Goal: Task Accomplishment & Management: Complete application form

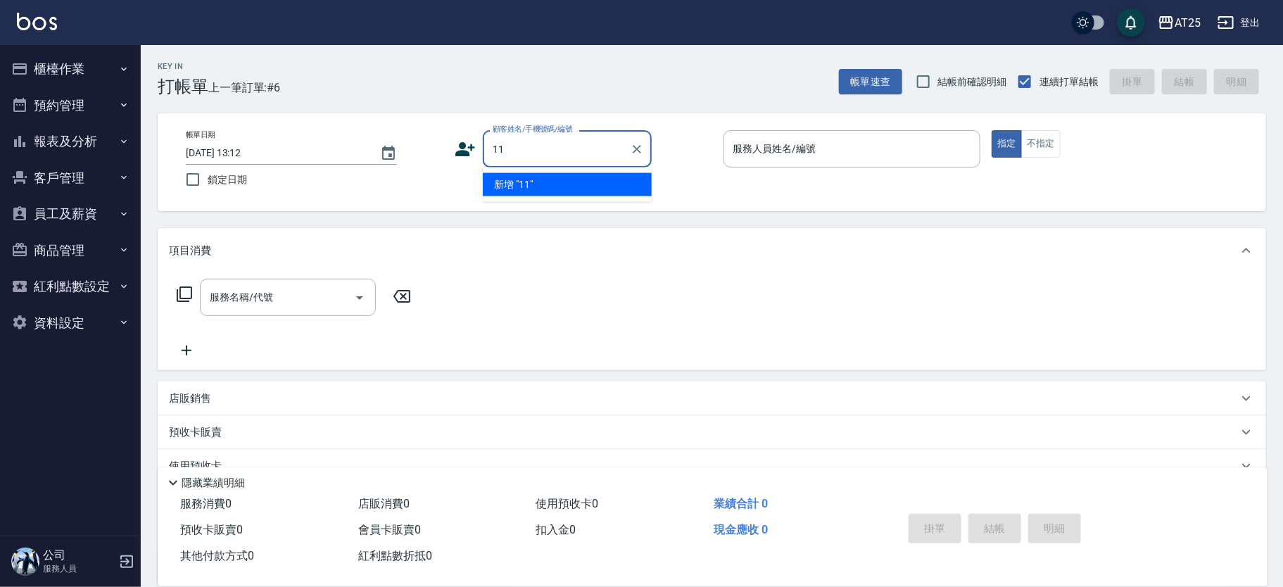
type input "11"
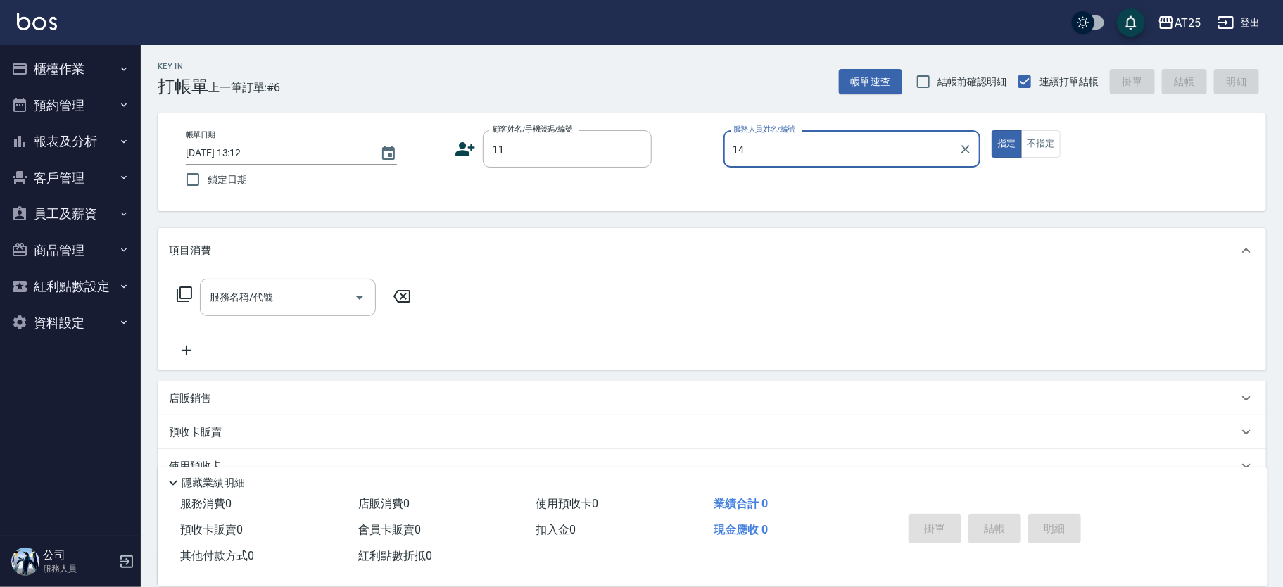
type input "Ken-14"
type button "true"
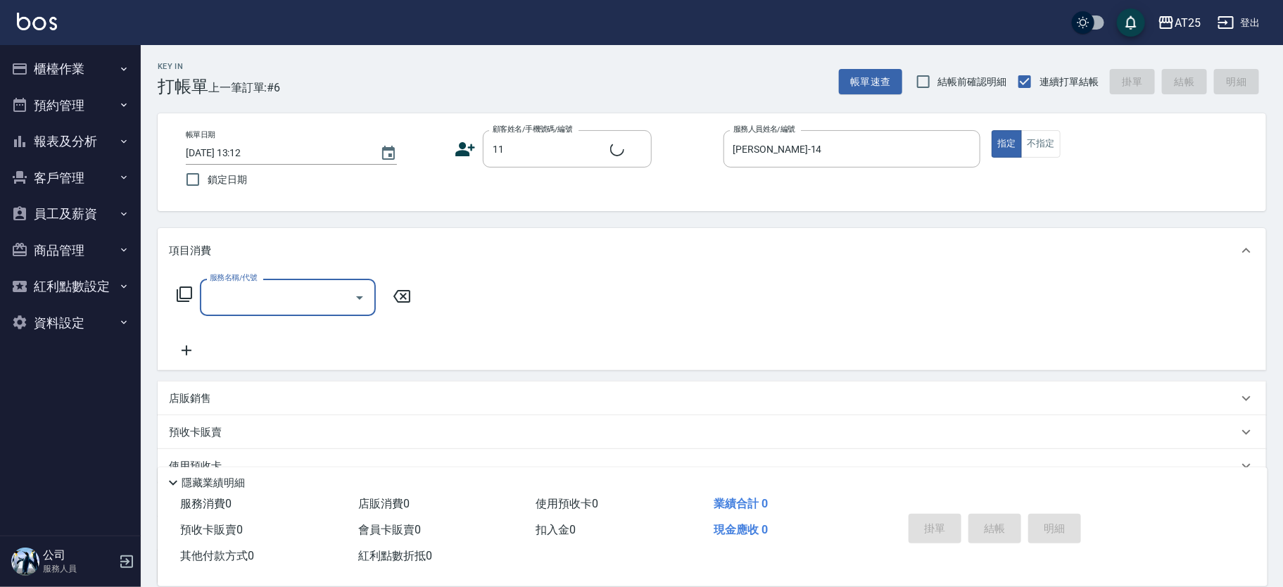
type input "新客人 姓名未設定/11/null"
type input "301"
type input "150"
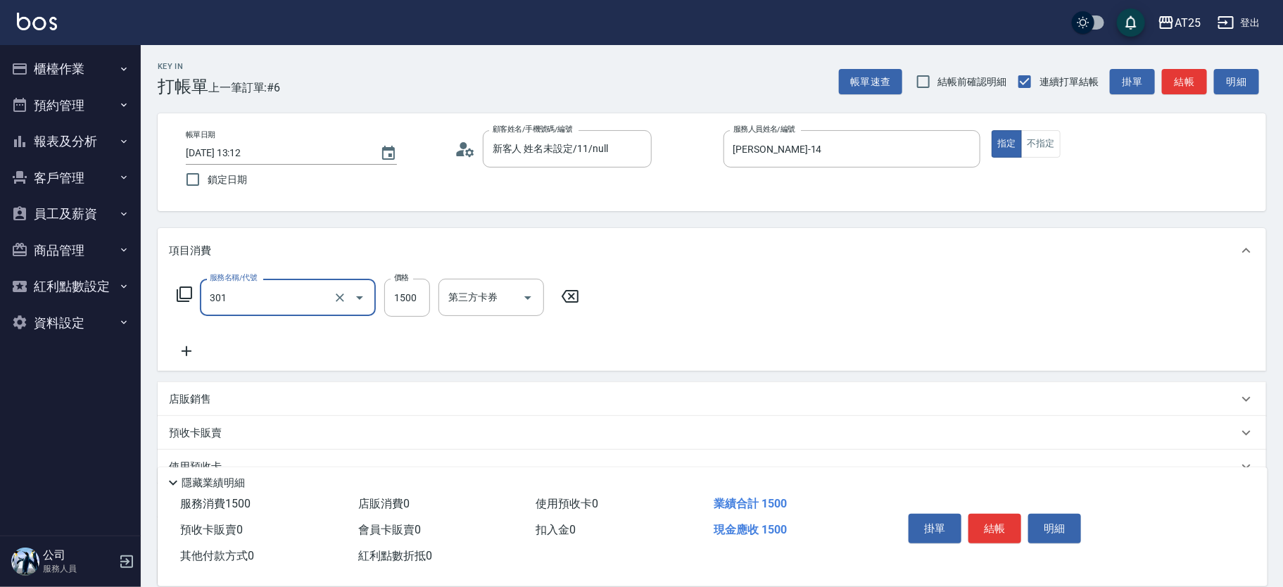
type input "燙髮(301)"
type input "0"
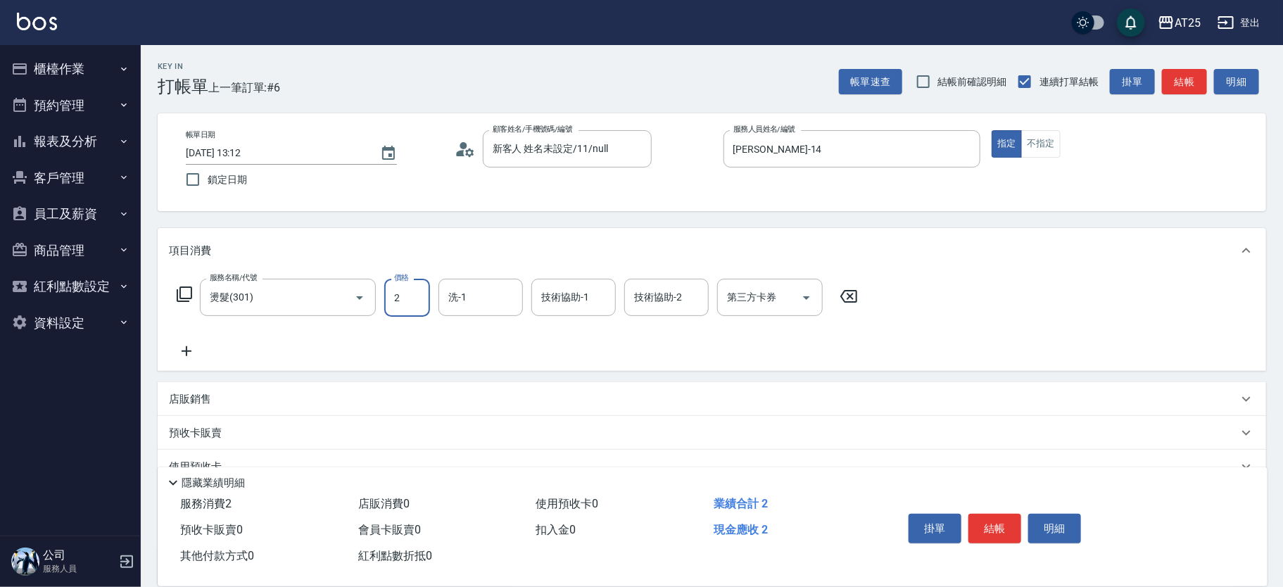
type input "20"
type input "200"
type input "2000"
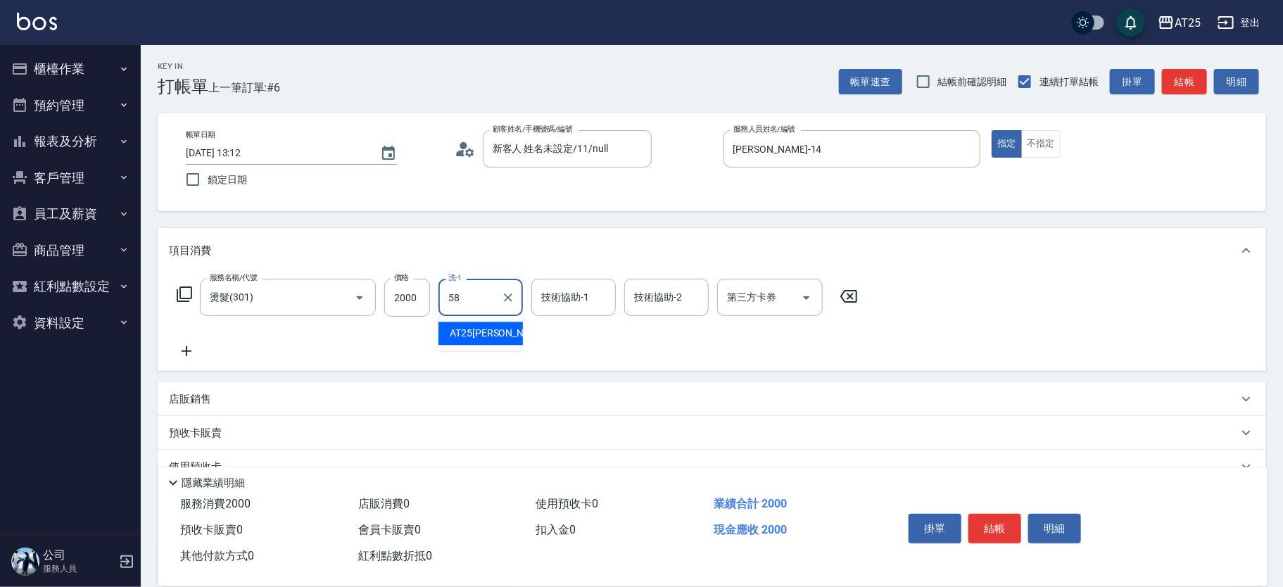
type input "小宇-58"
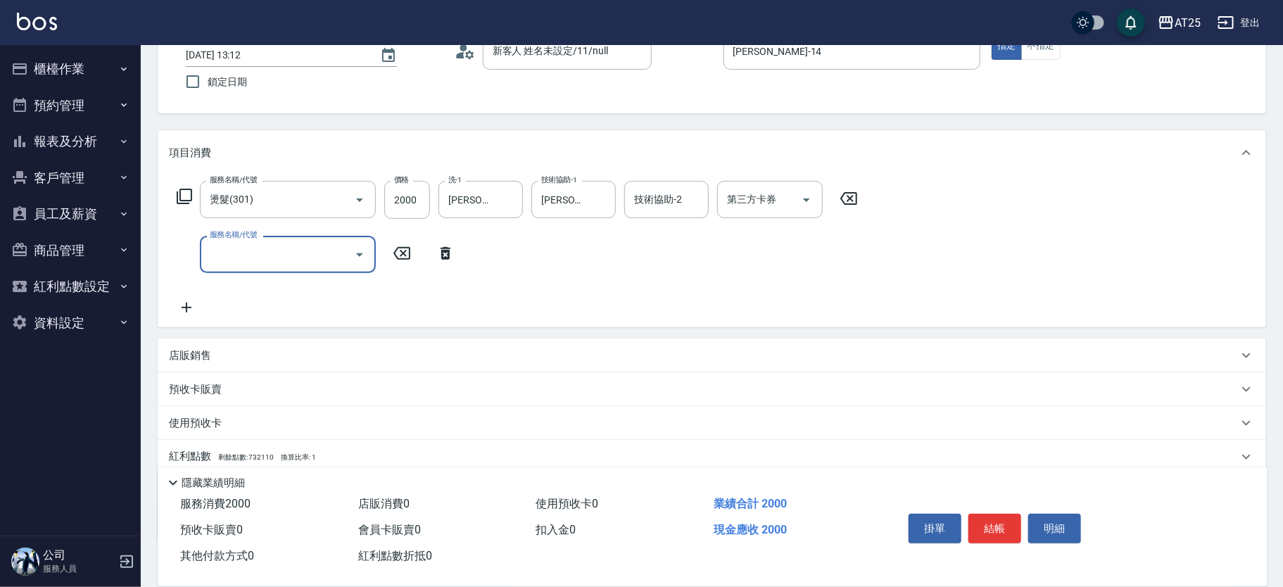
scroll to position [171, 0]
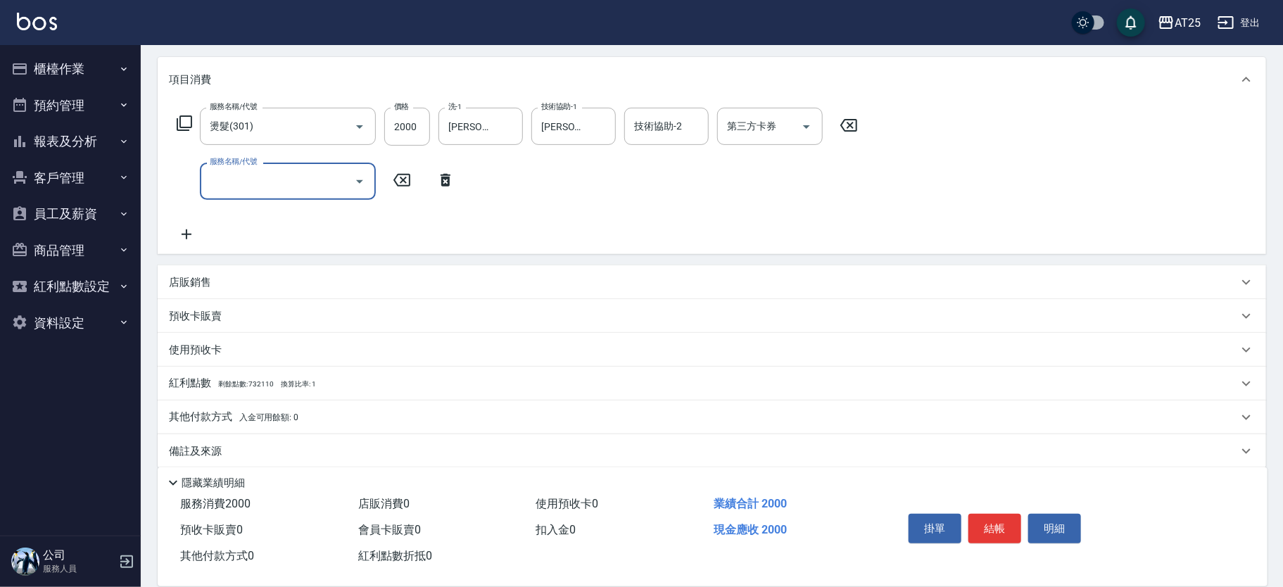
click at [252, 272] on div "店販銷售" at bounding box center [712, 282] width 1109 height 34
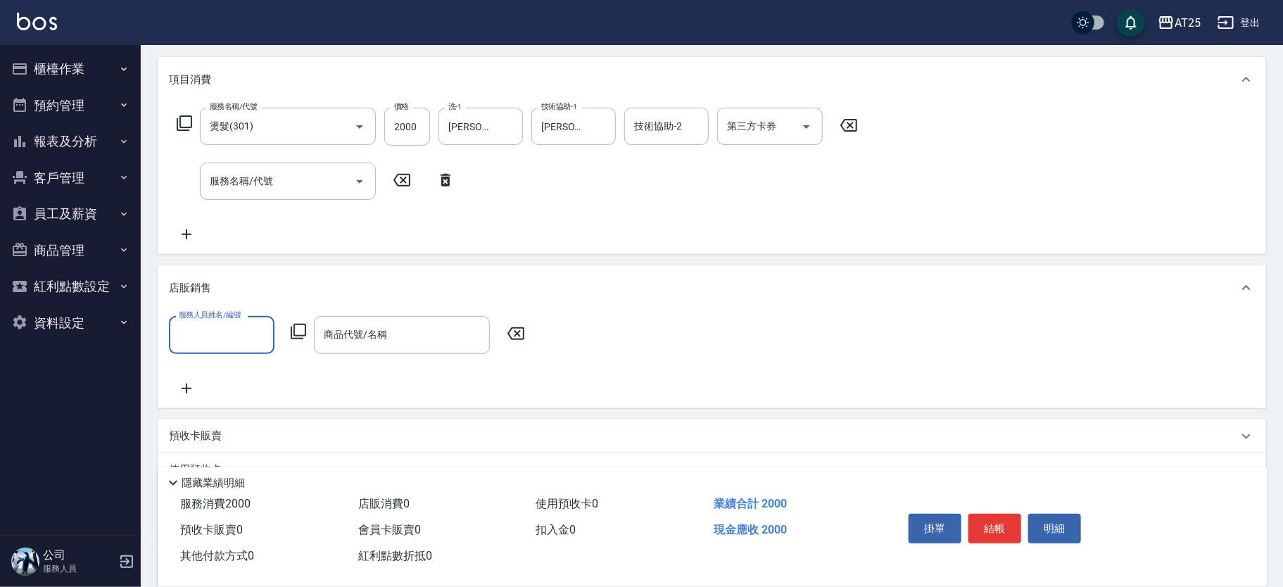
scroll to position [0, 0]
type input "Ken-14"
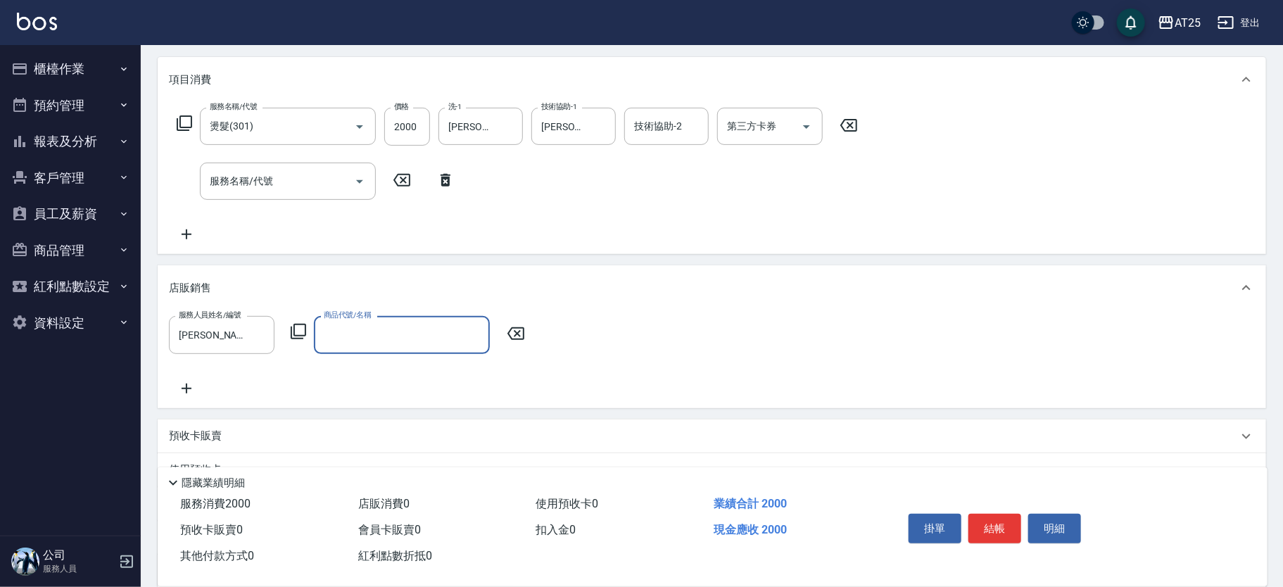
type input "ㄅ"
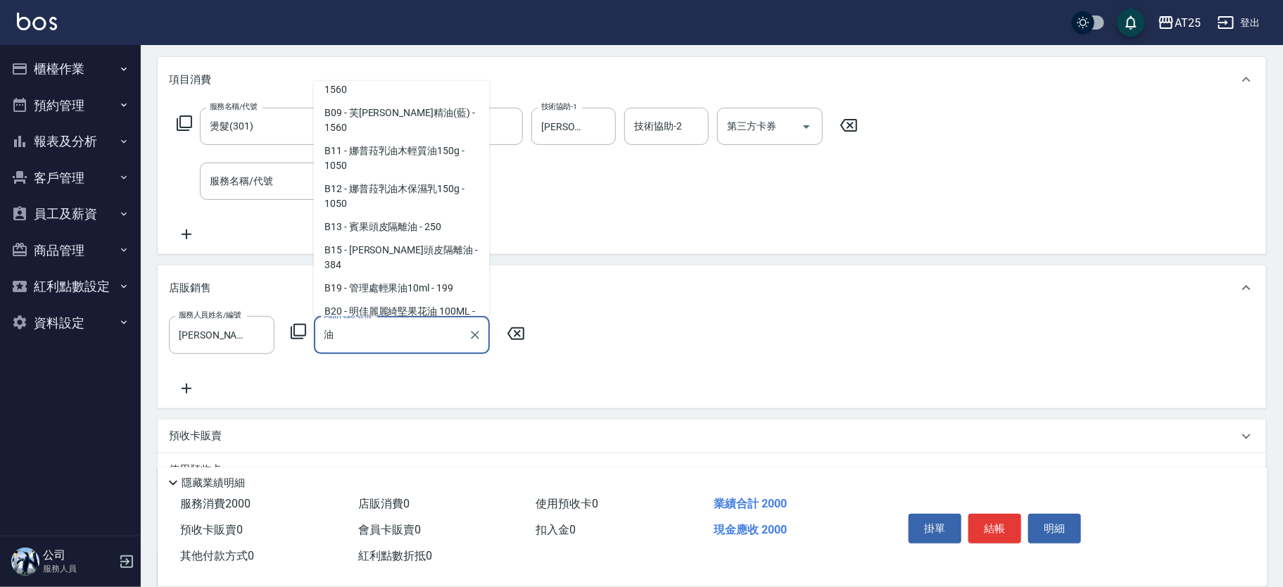
scroll to position [70, 0]
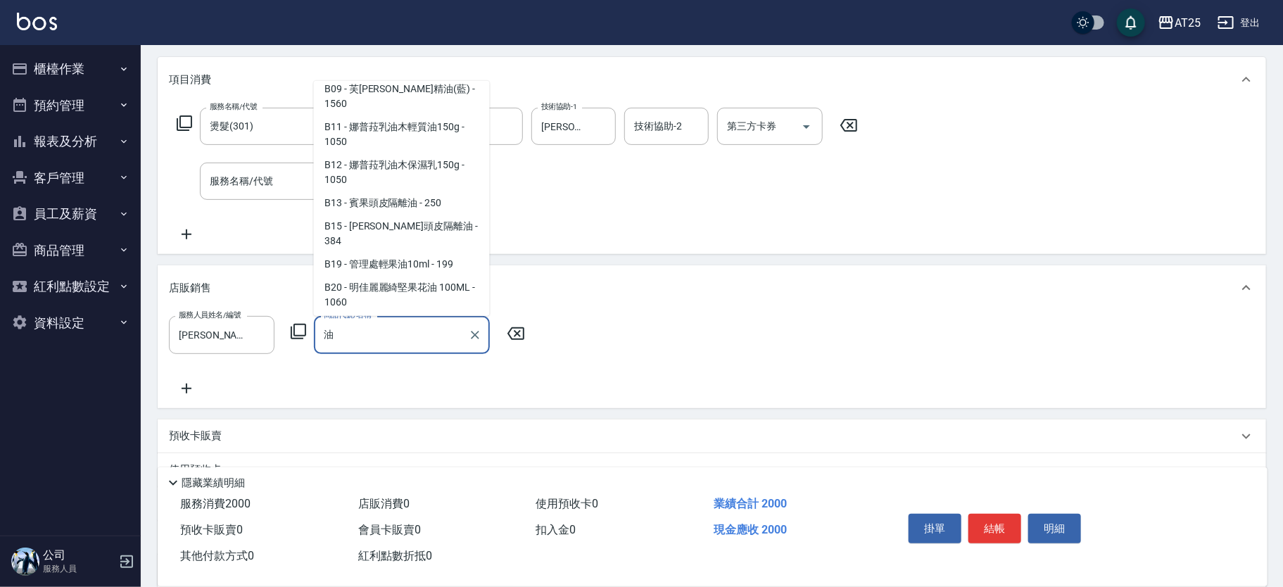
type input "鉑金光燦柔順油"
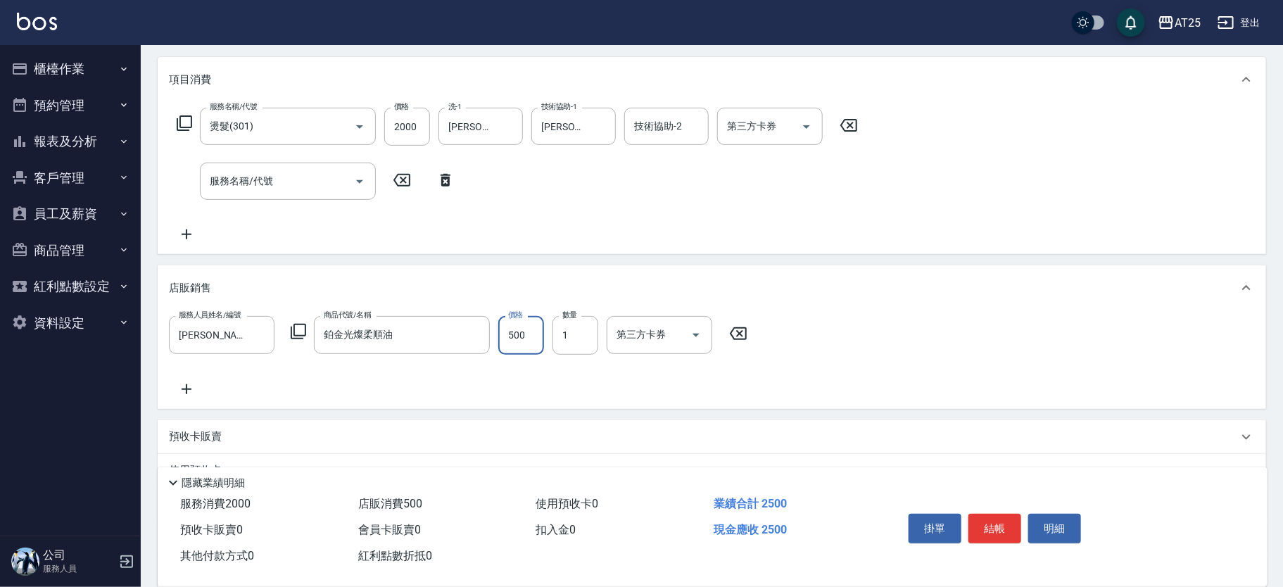
type input "200"
type input "40"
type input "240"
type input "400"
click at [1009, 530] on button "結帳" at bounding box center [994, 529] width 53 height 30
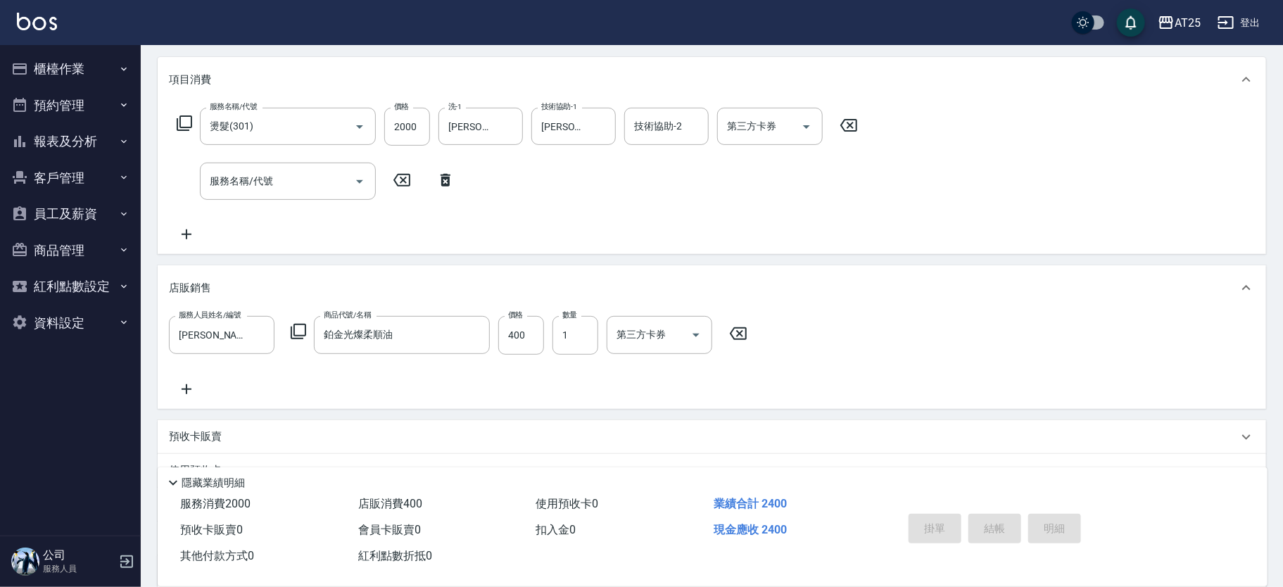
type input "2025/10/06 15:25"
type input "0"
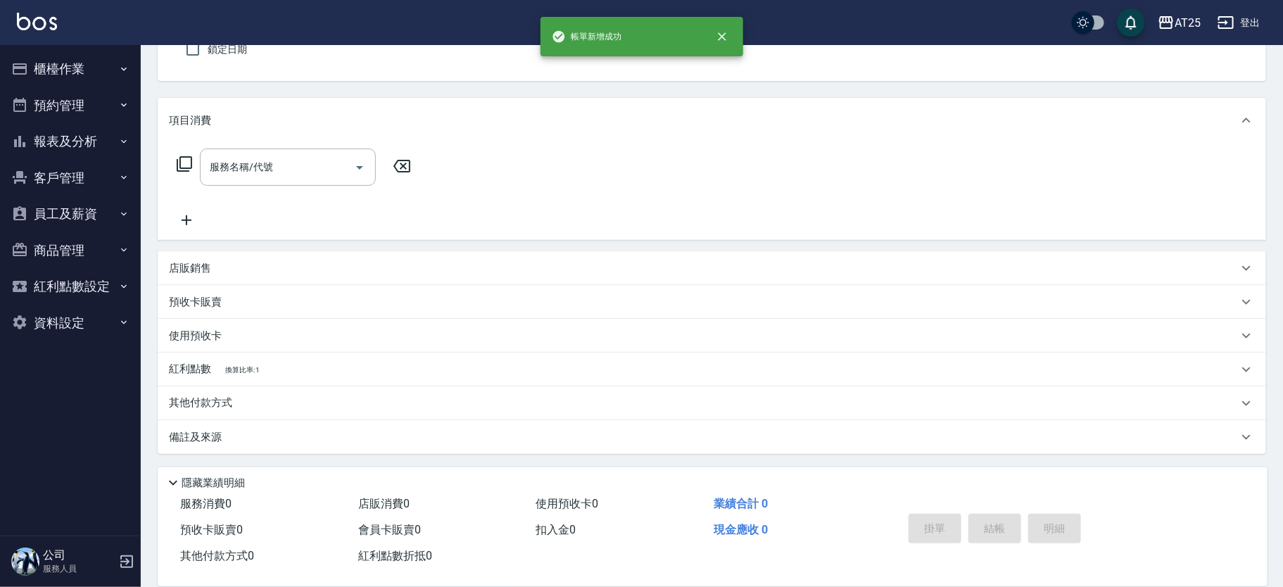
scroll to position [0, 0]
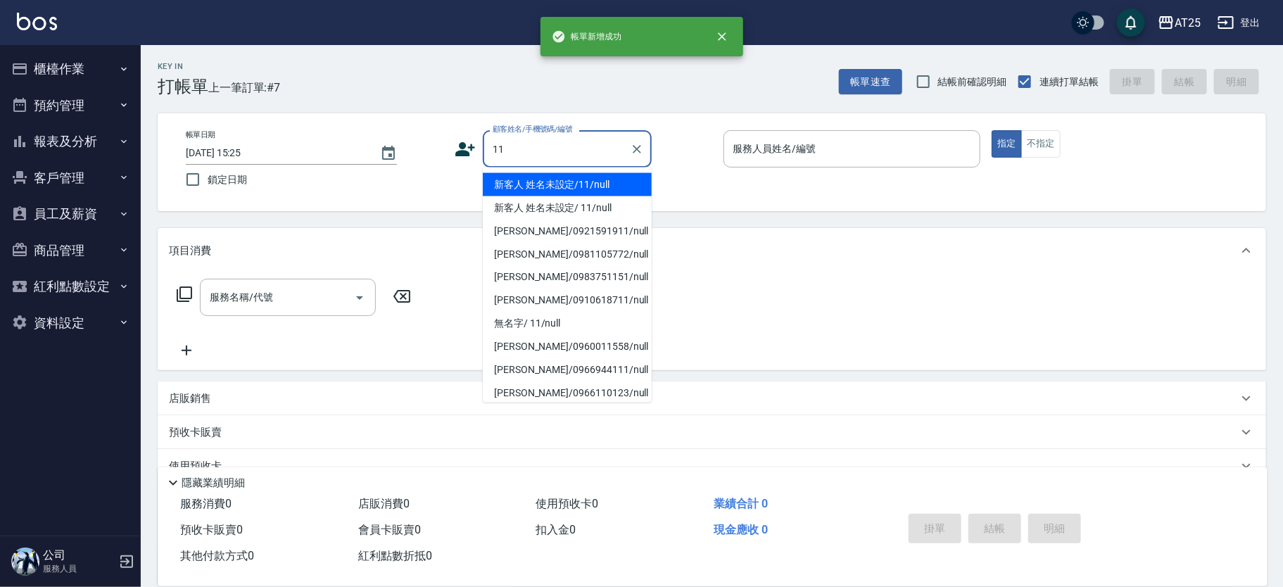
type input "新客人 姓名未設定/11/null"
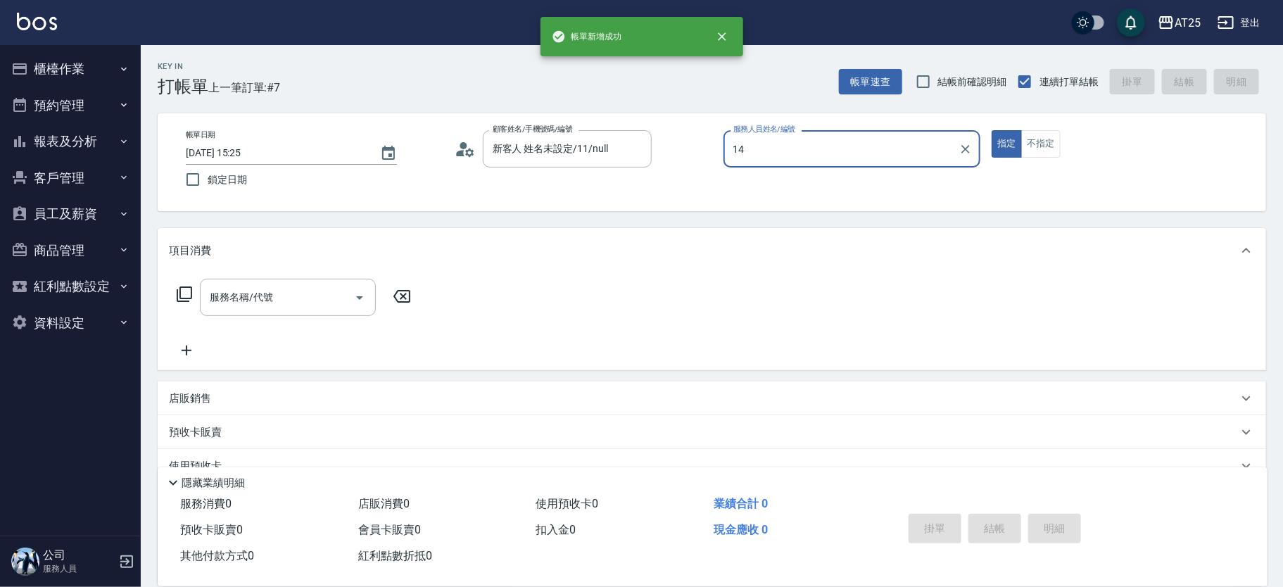
type input "Ken-14"
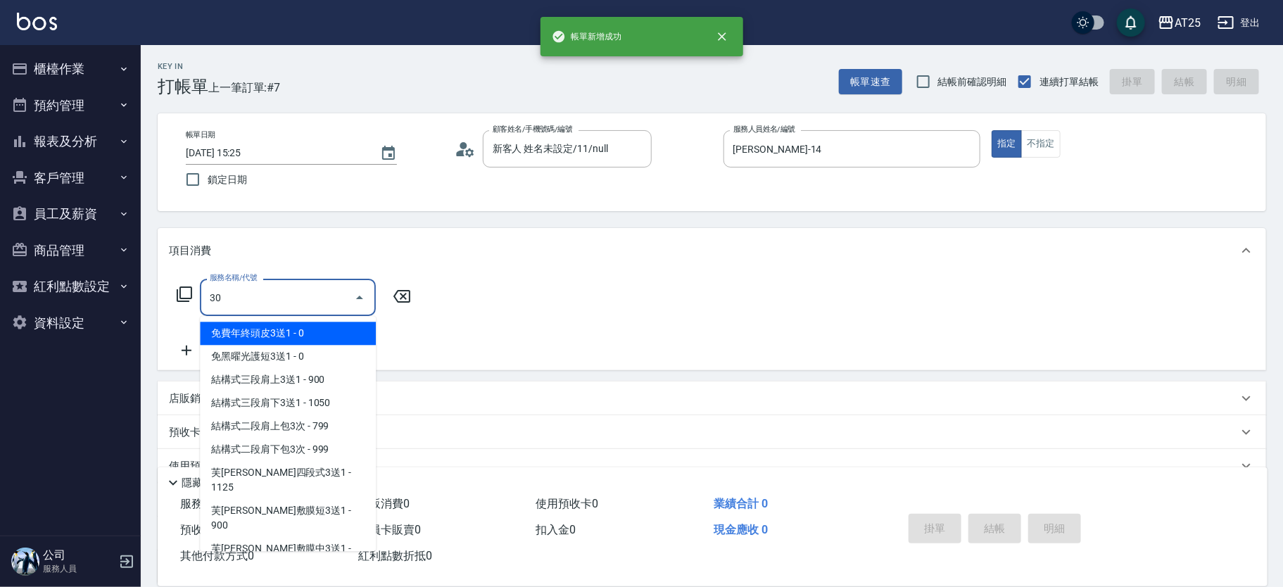
type input "301"
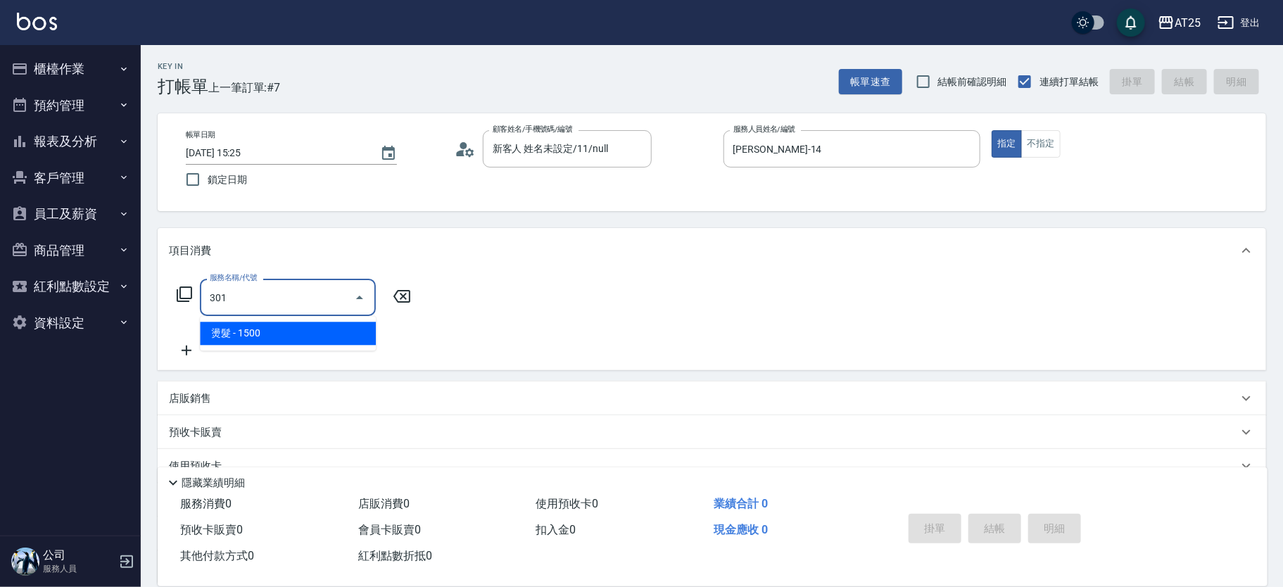
type input "150"
type input "燙髮(301)"
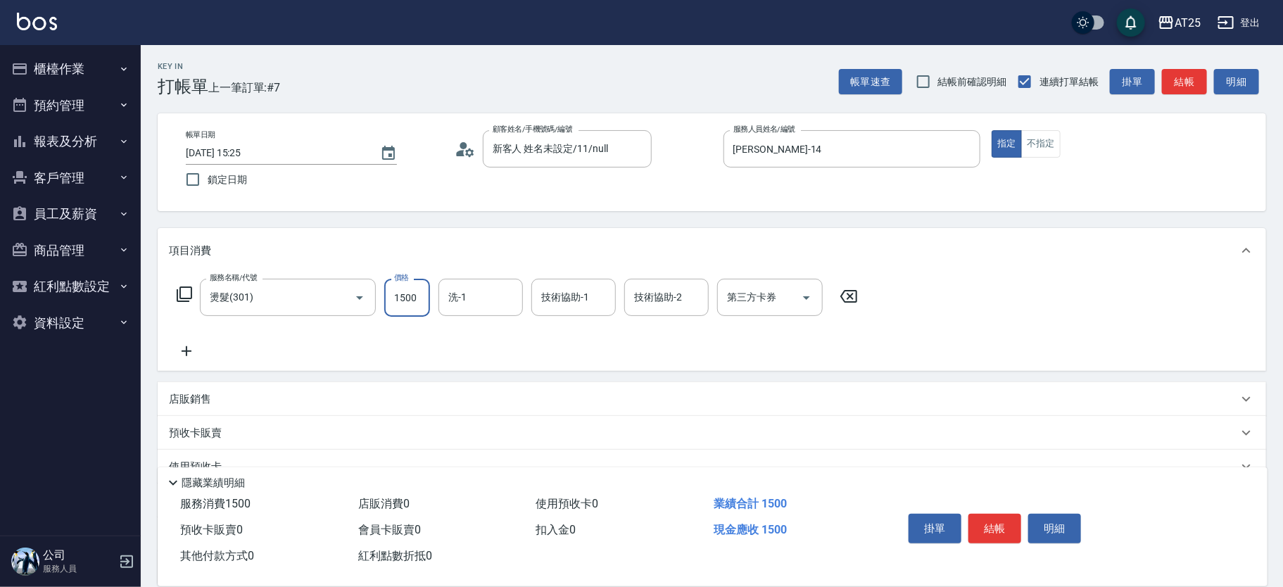
type input "0"
type input "35"
type input "30"
type input "350"
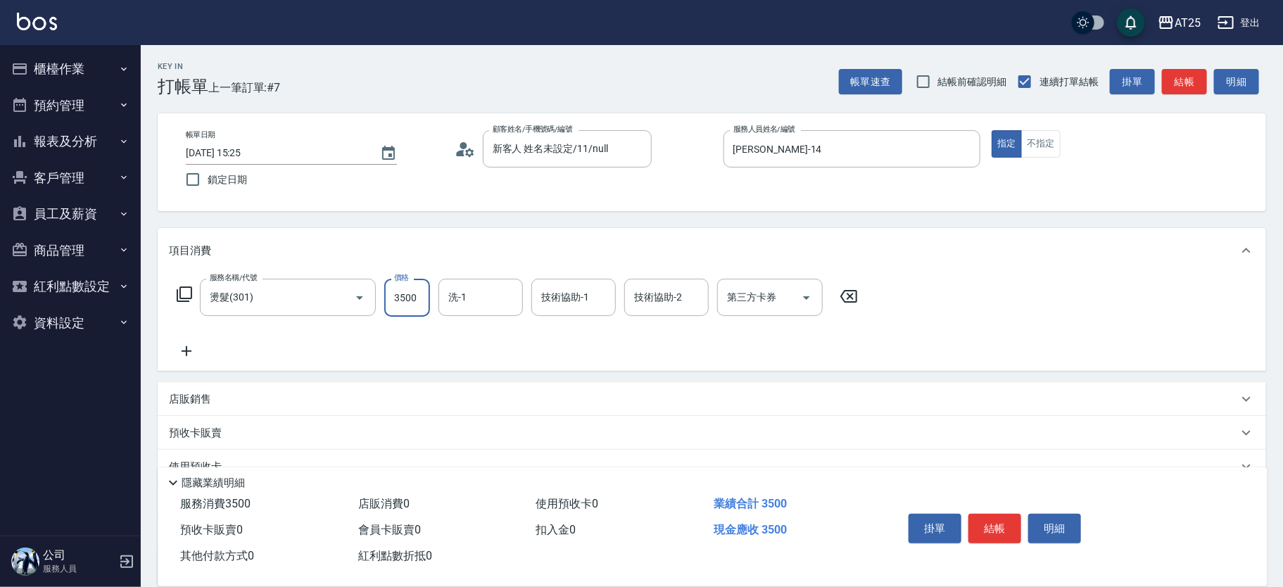
type input "3500"
type input "小宇-58"
click at [996, 524] on button "結帳" at bounding box center [994, 529] width 53 height 30
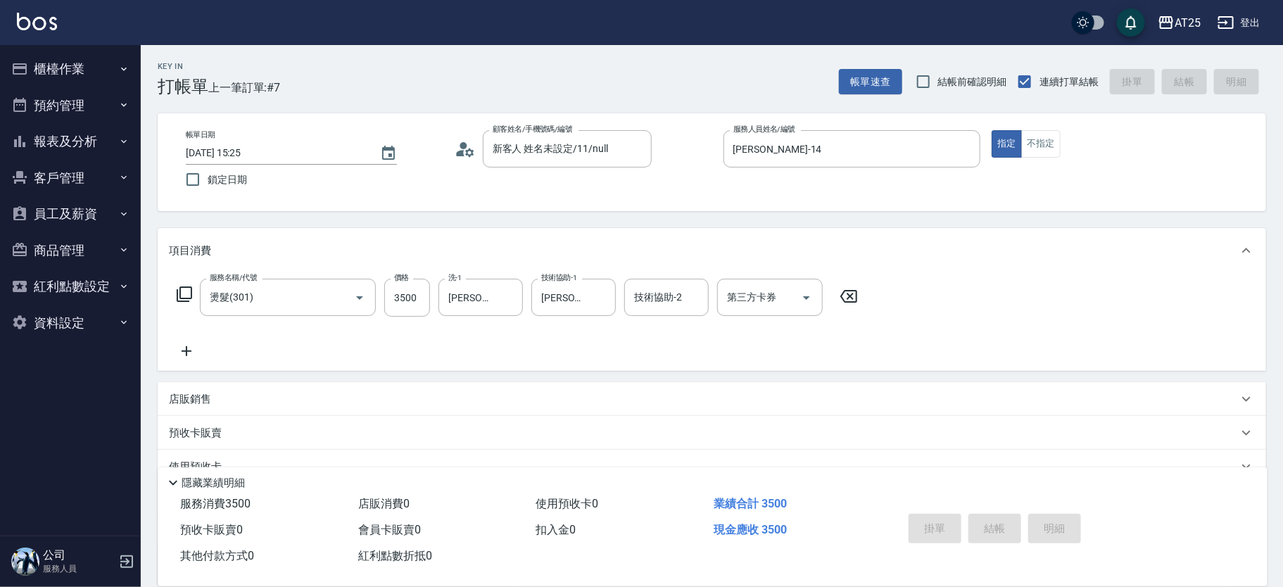
type input "0"
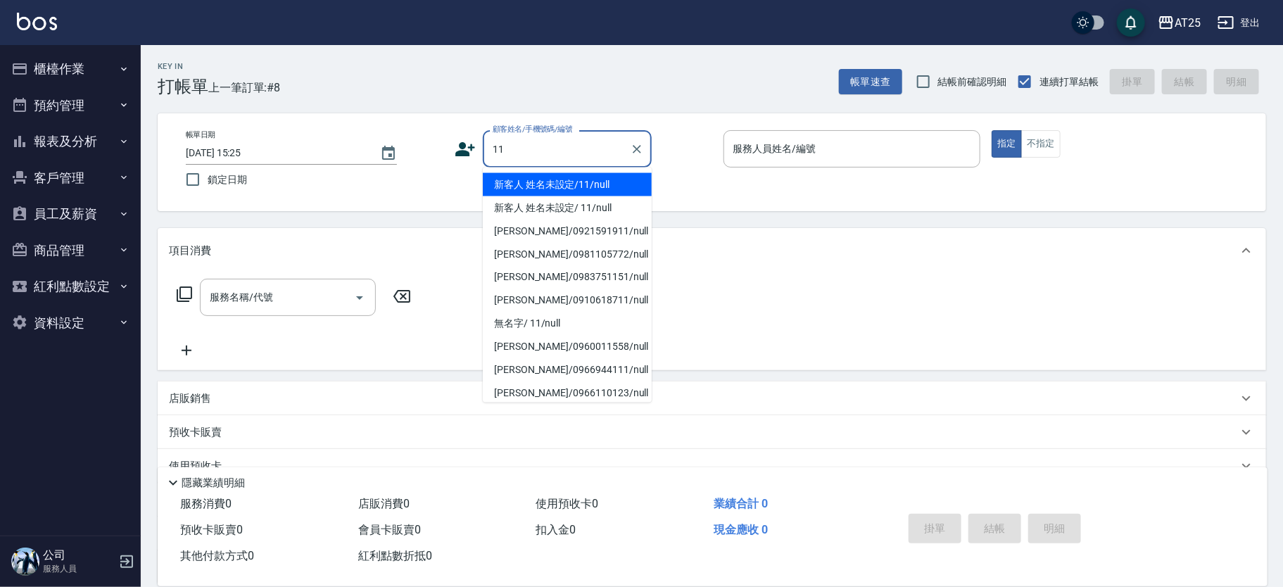
type input "新客人 姓名未設定/11/null"
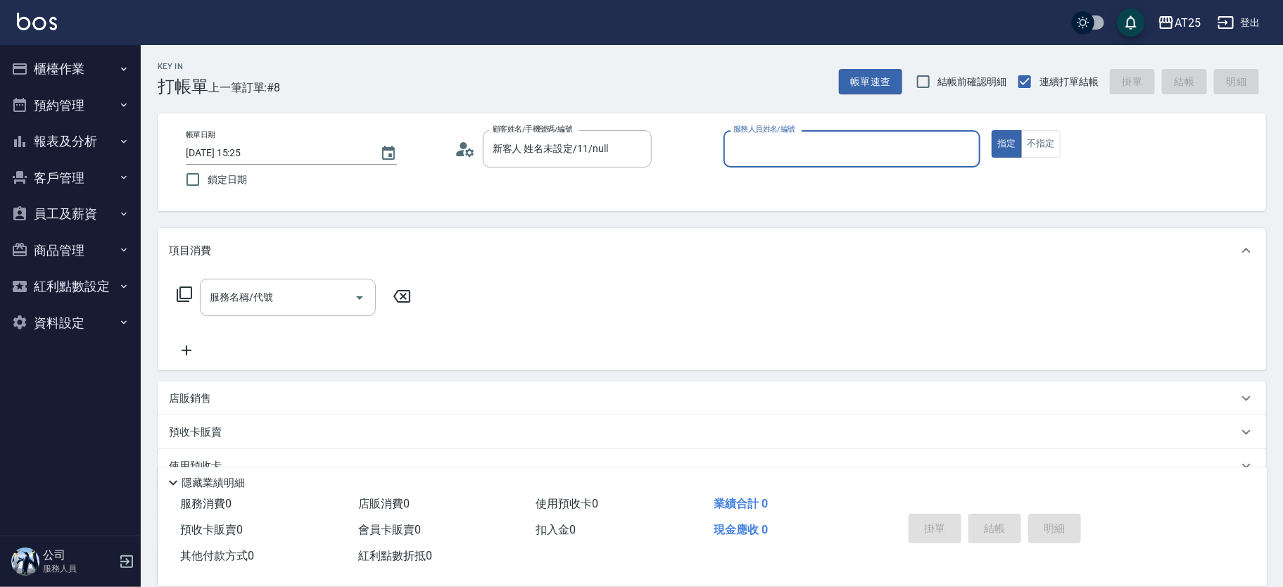
click at [992, 130] on button "指定" at bounding box center [1007, 143] width 30 height 27
click at [802, 148] on div "服務人員姓名/編號 服務人員姓名/編號" at bounding box center [853, 148] width 258 height 37
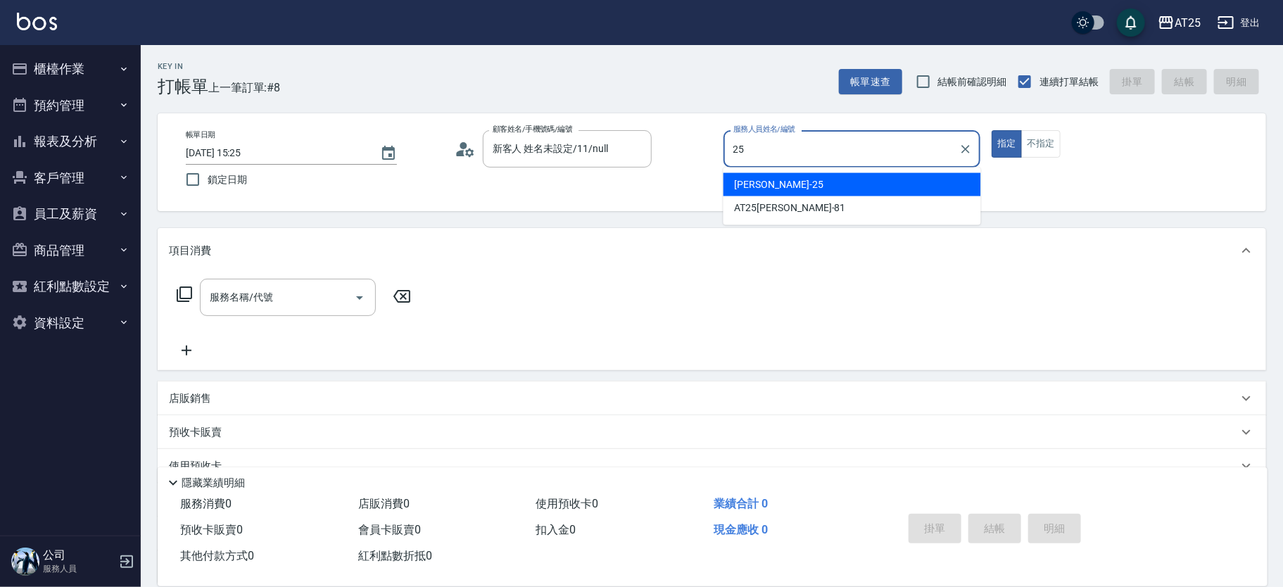
type input "2"
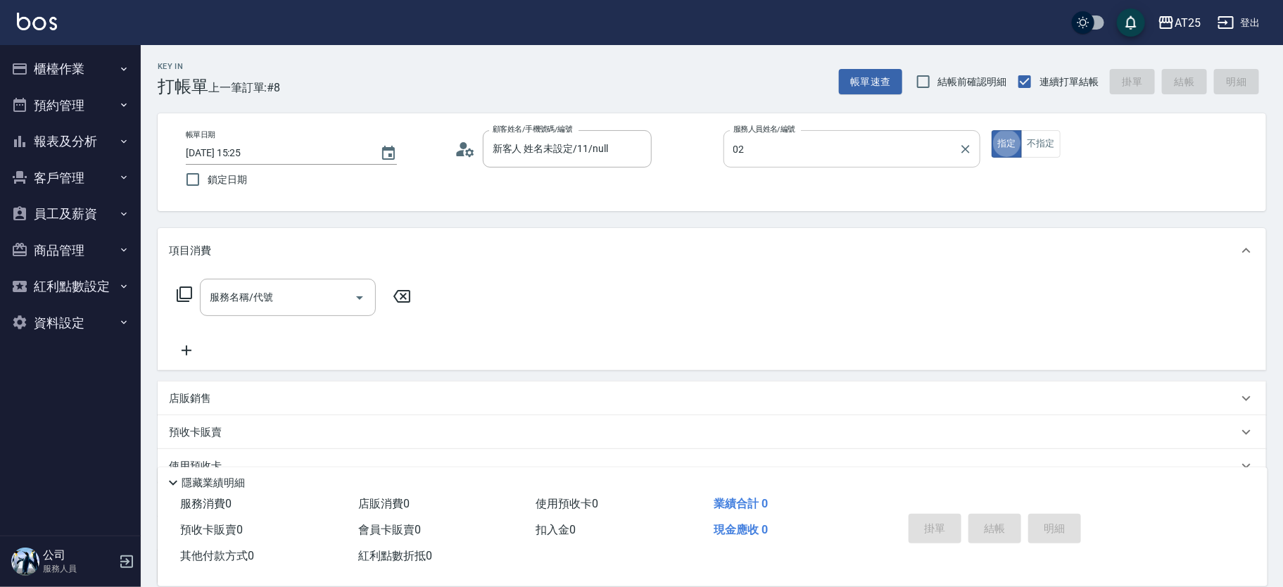
type input "Vivian-02"
type input "201"
type input "30"
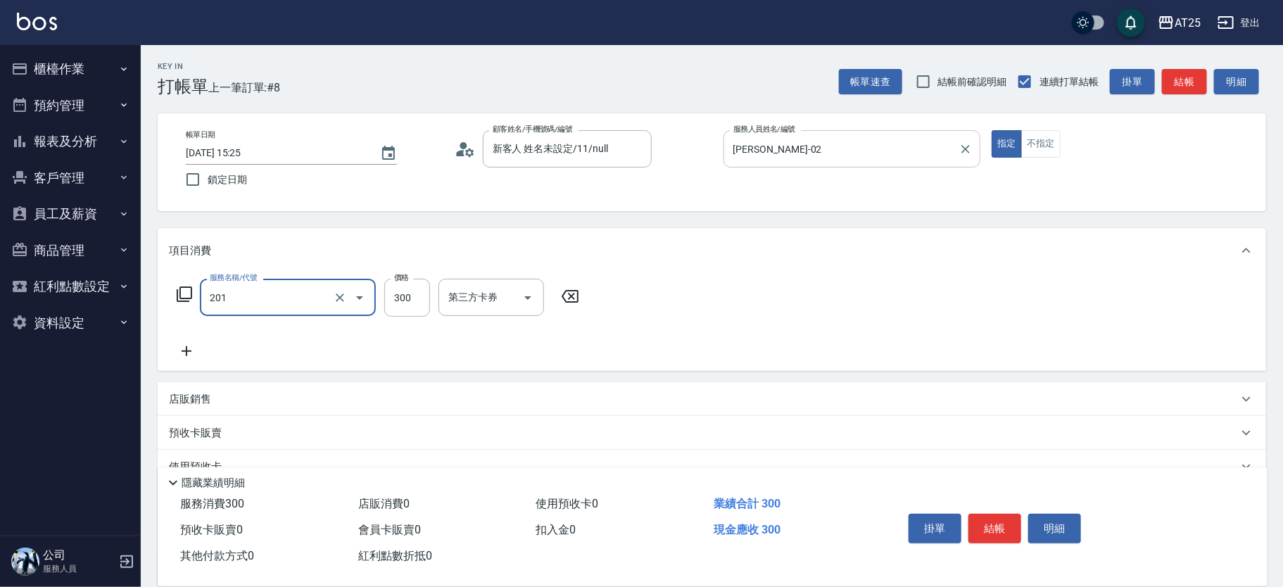
type input "洗髮(201)"
type input "0"
type input "40"
type input "400"
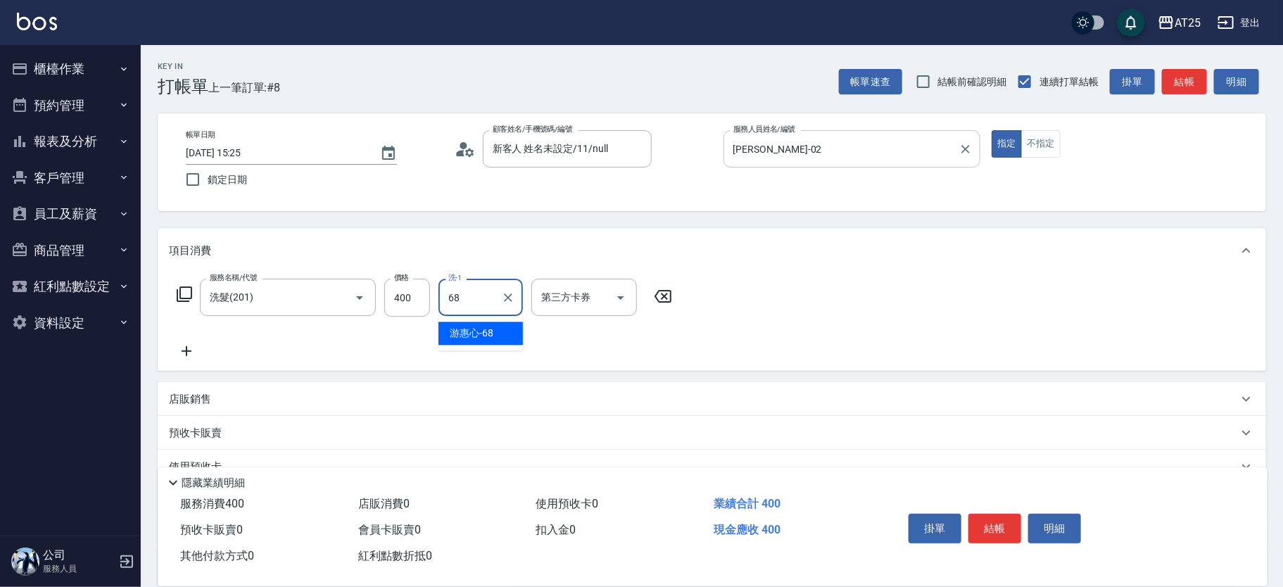
type input "游惠心-68"
click at [1004, 516] on button "結帳" at bounding box center [994, 529] width 53 height 30
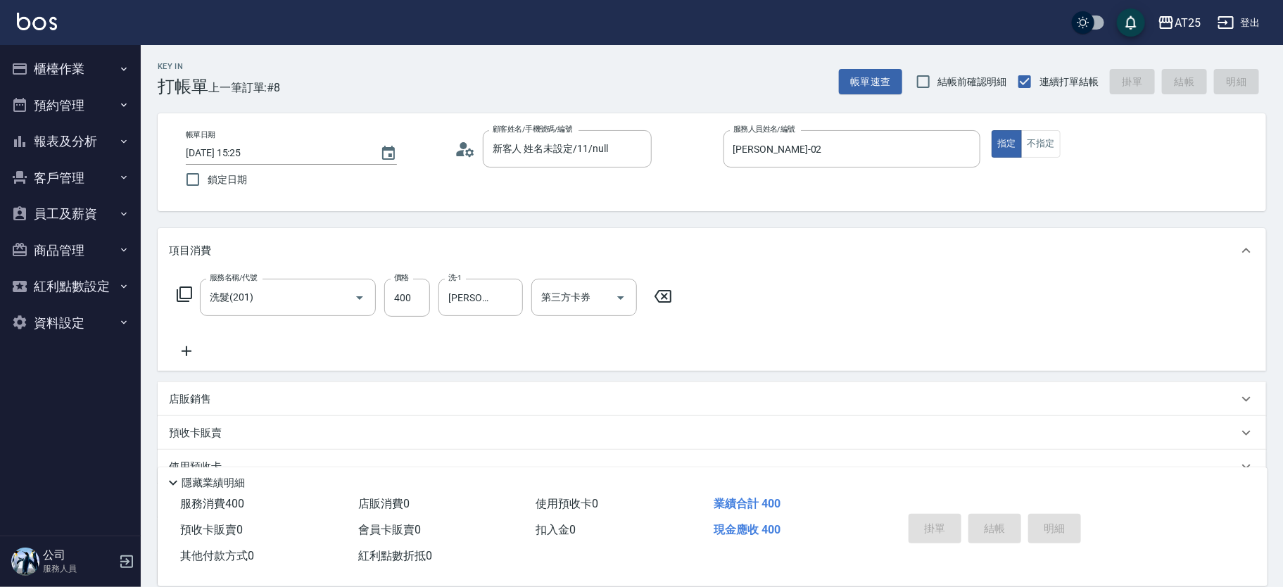
type input "2025/10/06 15:28"
type input "0"
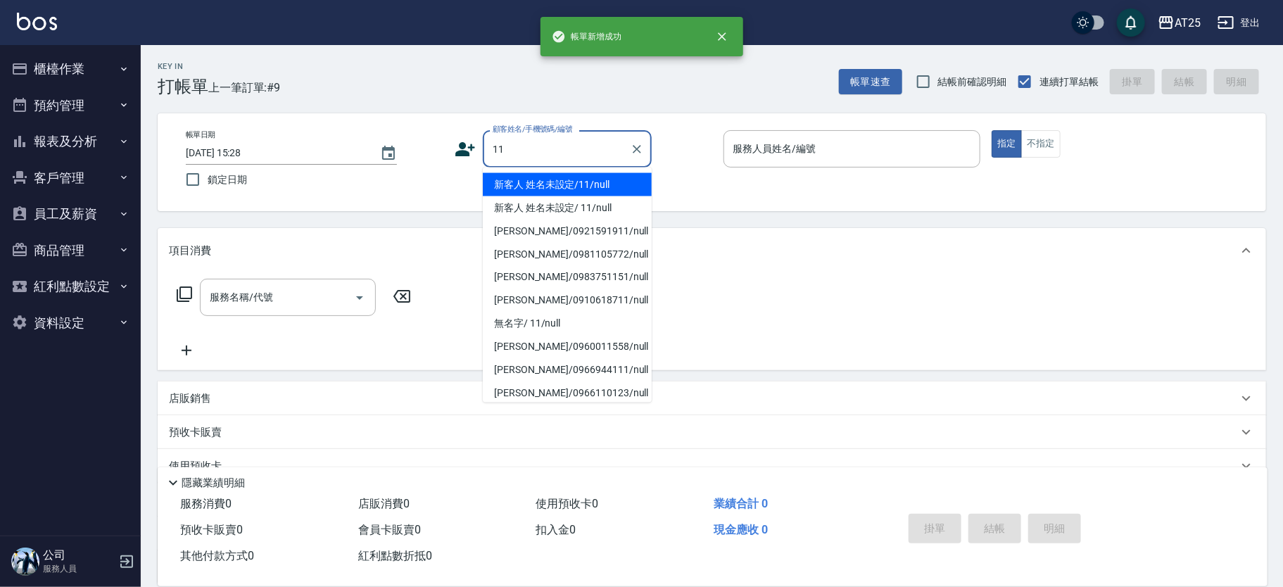
type input "新客人 姓名未設定/11/null"
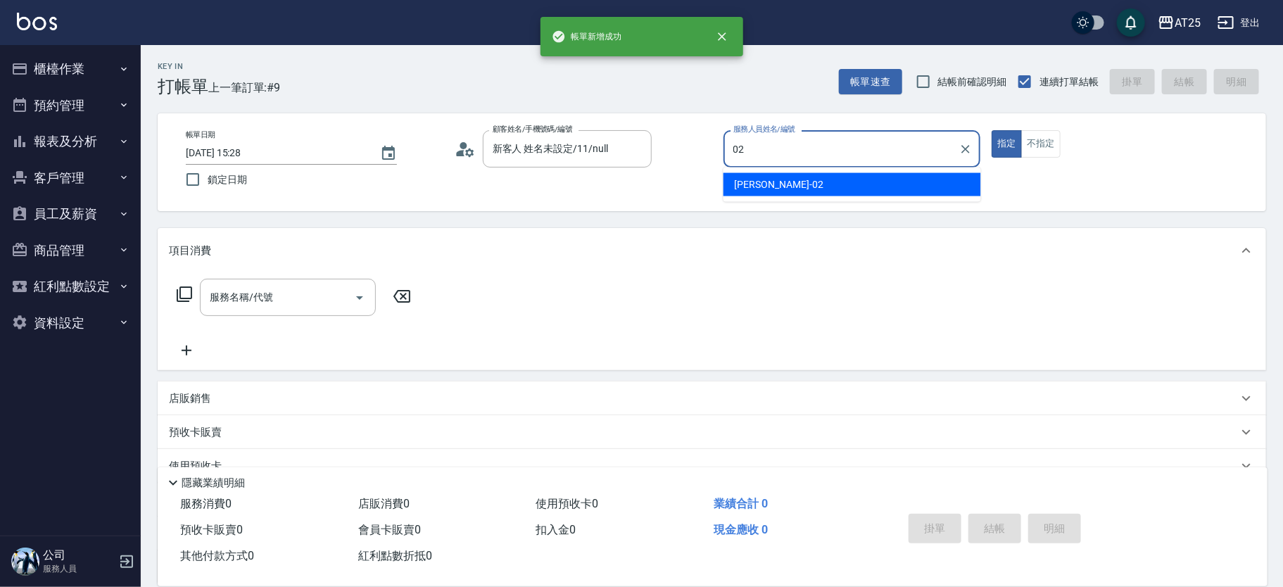
type input "Vivian-02"
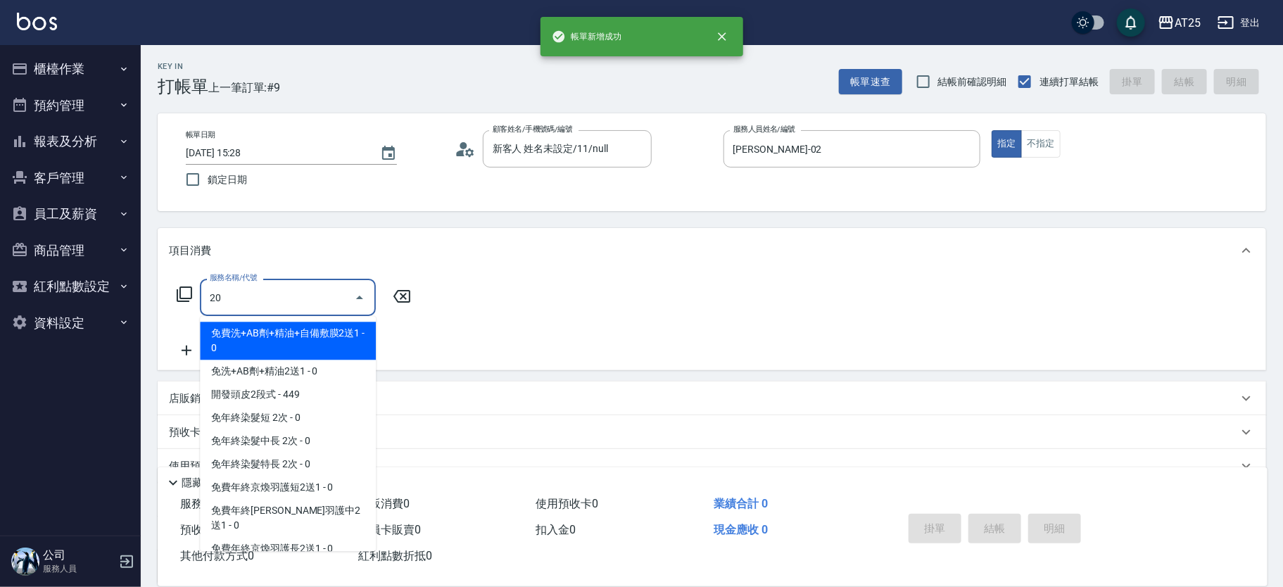
type input "201"
type input "30"
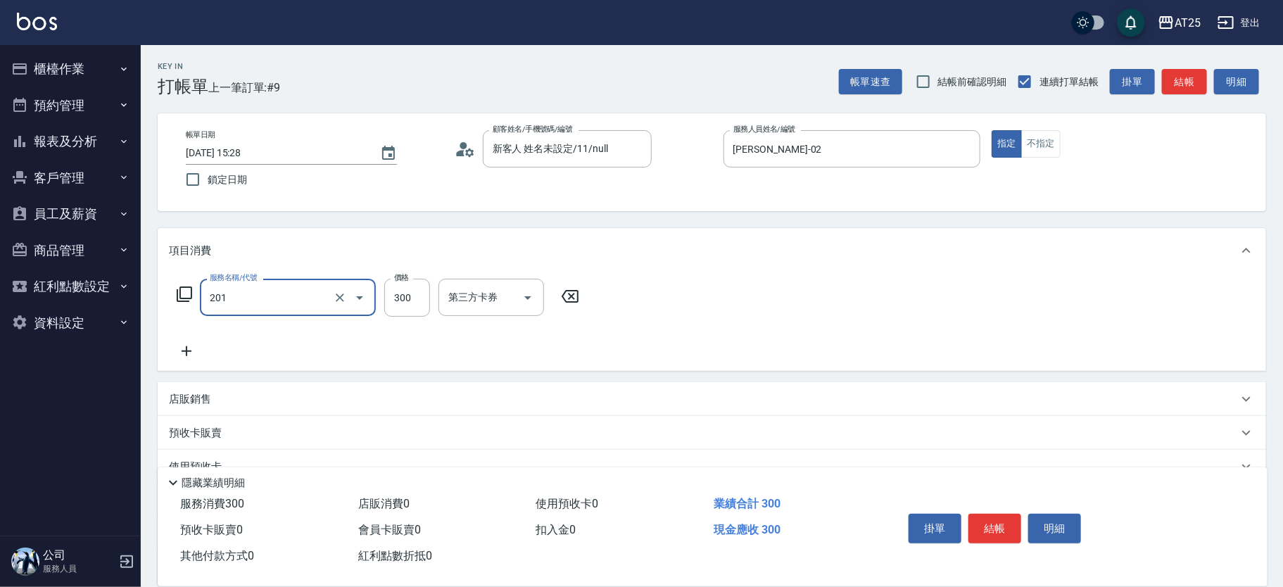
type input "洗髮(201)"
type input "0"
type input "40"
type input "400"
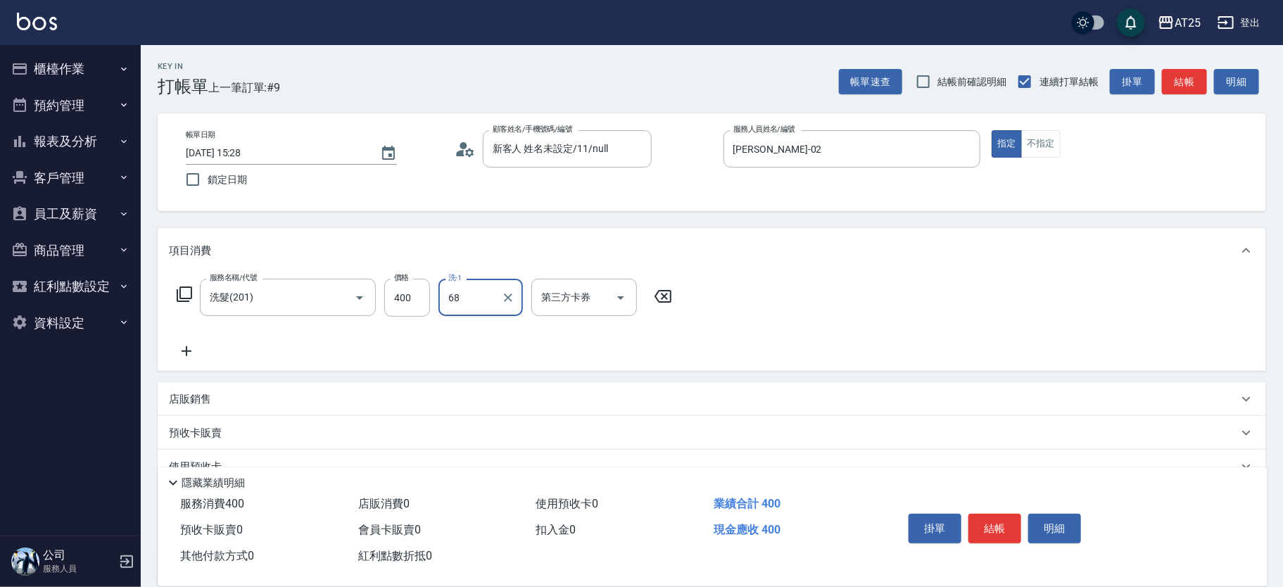
type input "游惠心-68"
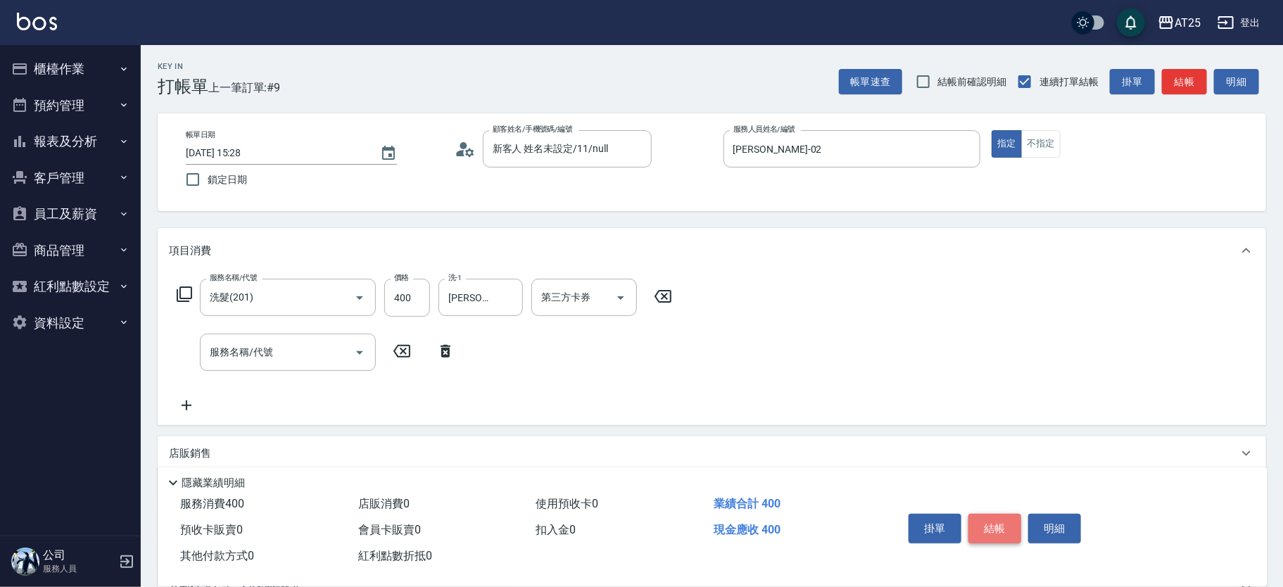
click at [1004, 522] on button "結帳" at bounding box center [994, 529] width 53 height 30
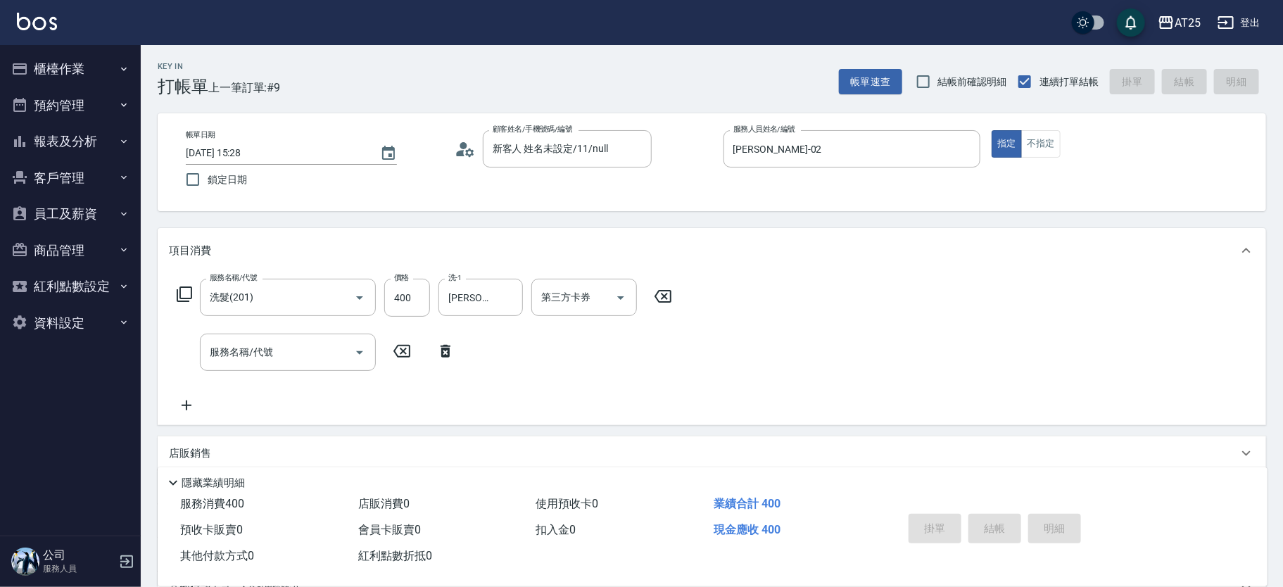
type input "0"
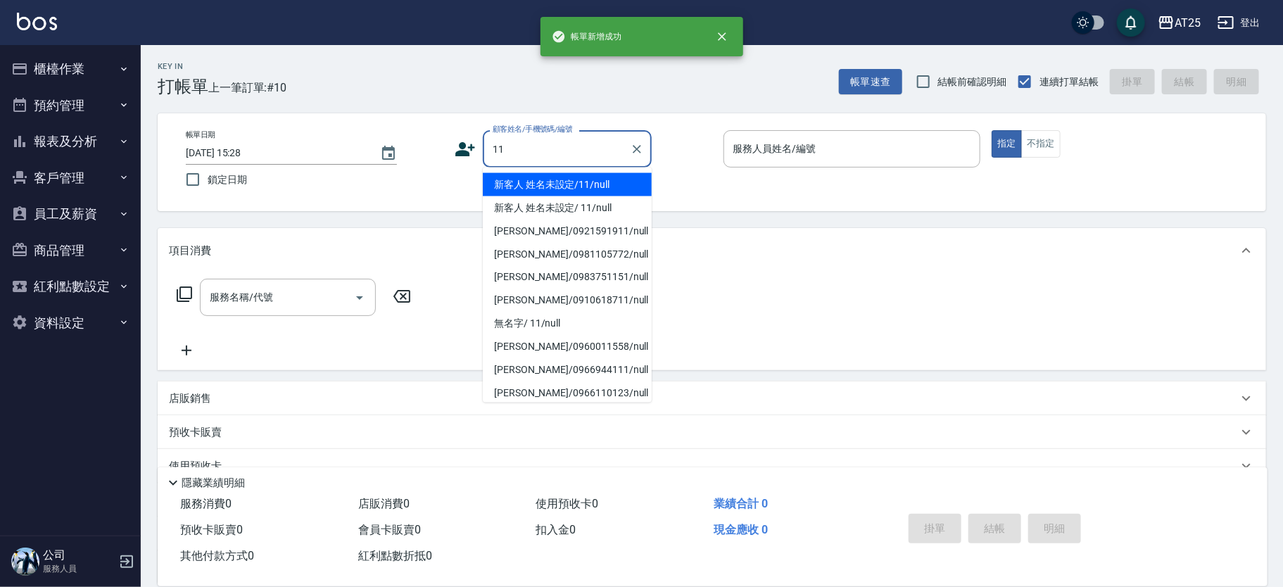
type input "新客人 姓名未設定/11/null"
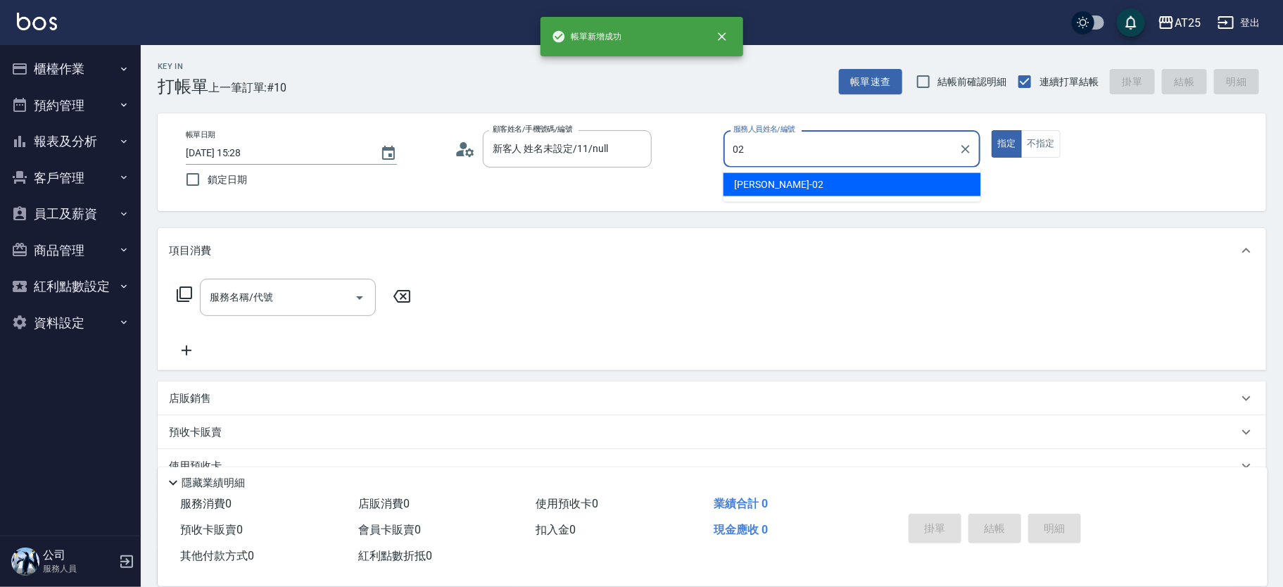
type input "Vivian-02"
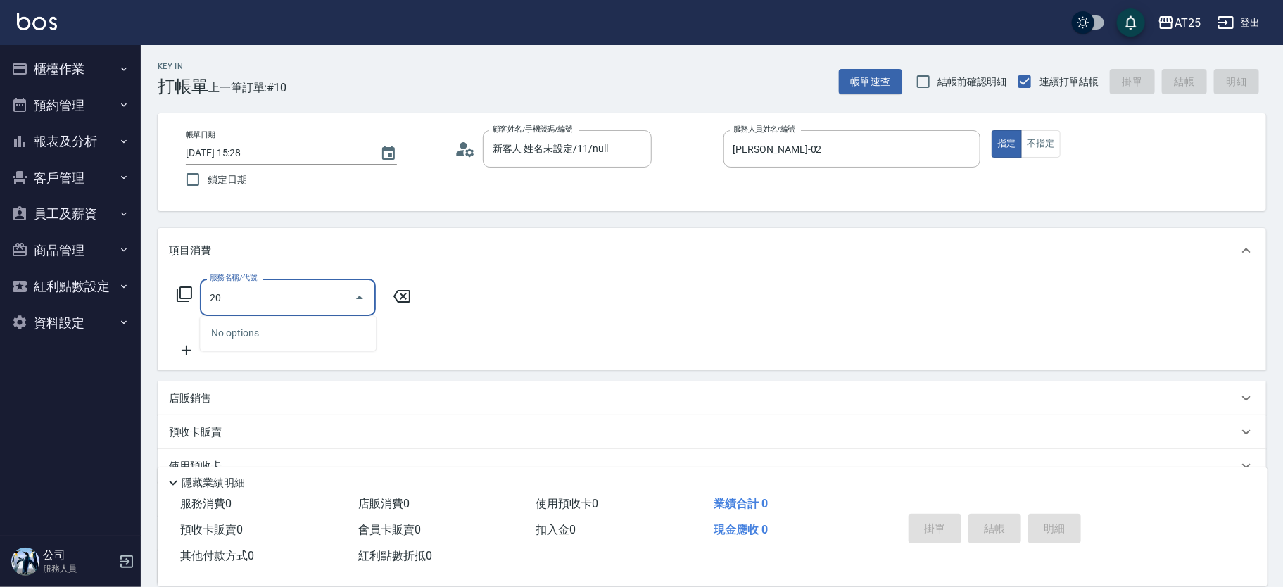
type input "201"
type input "30"
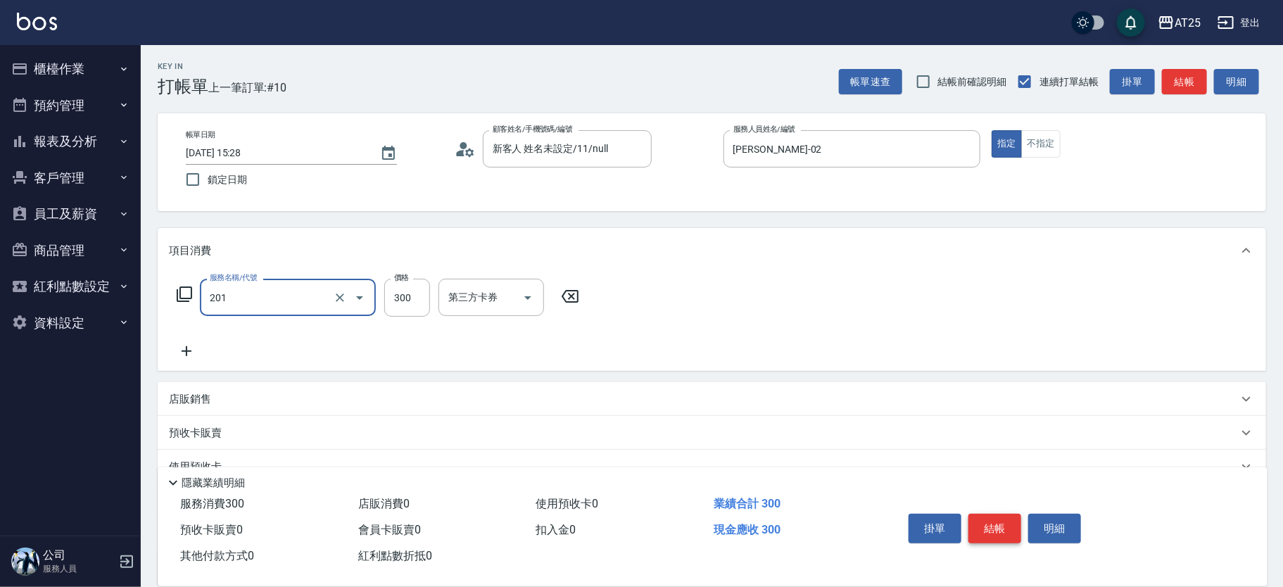
type input "洗髮(201)"
type input "0"
type input "40"
type input "400"
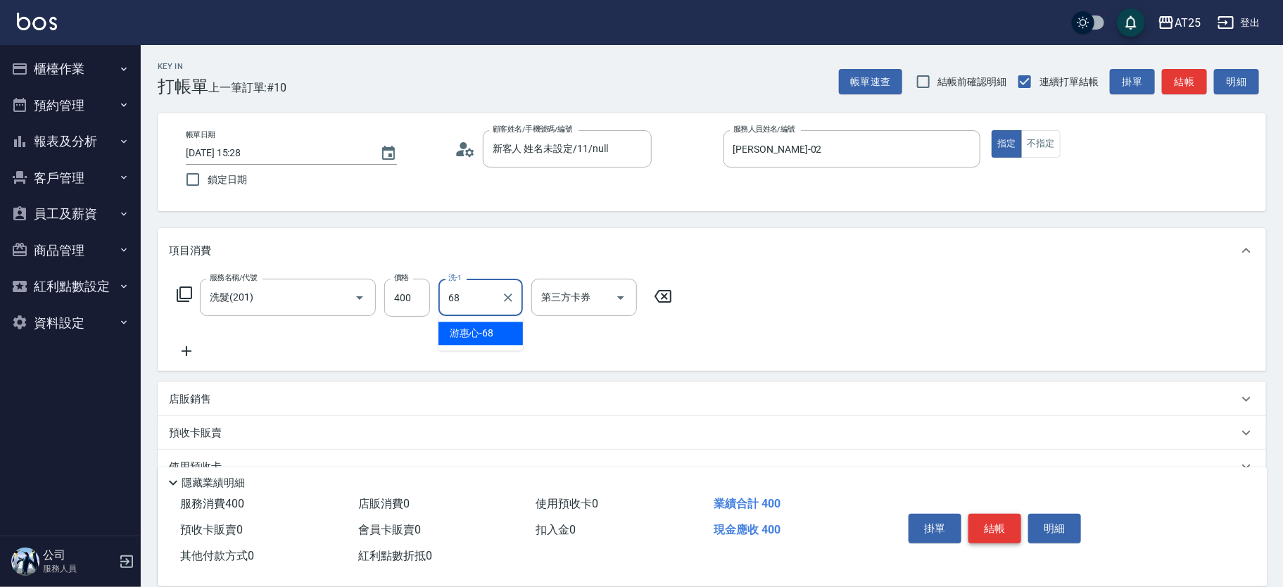
type input "游惠心-68"
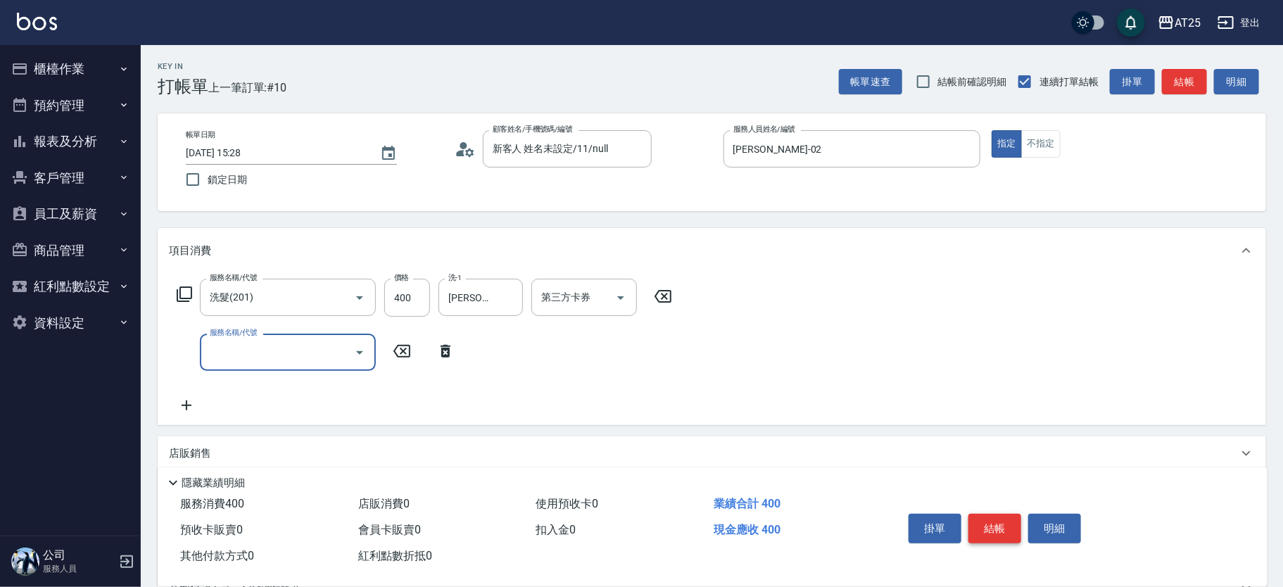
click at [1002, 521] on button "結帳" at bounding box center [994, 529] width 53 height 30
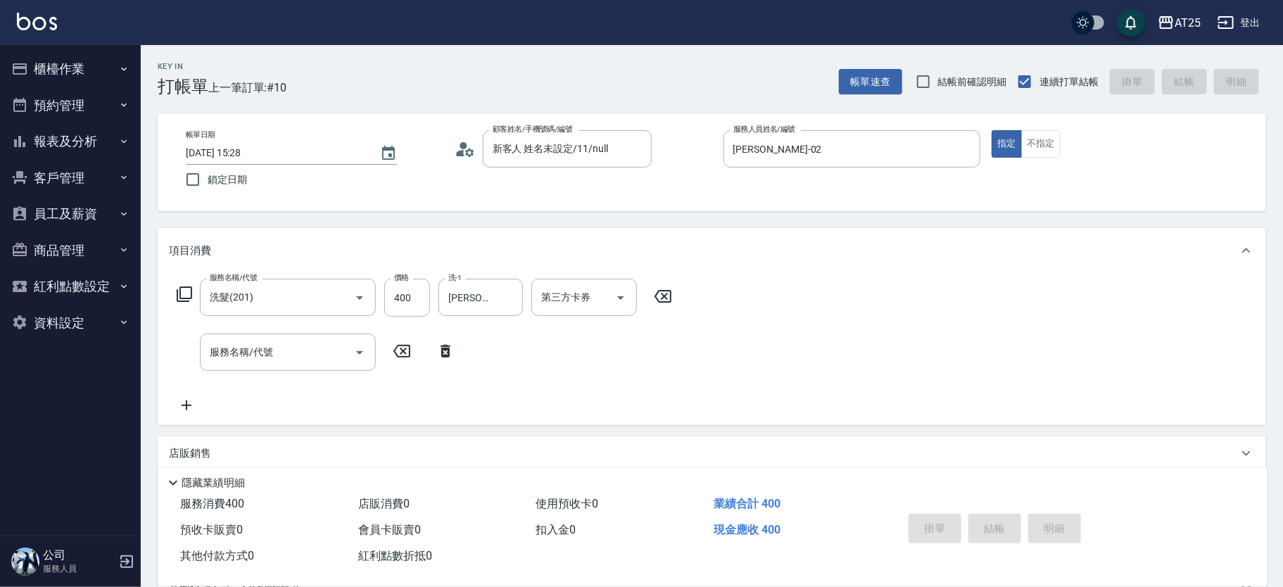
type input "0"
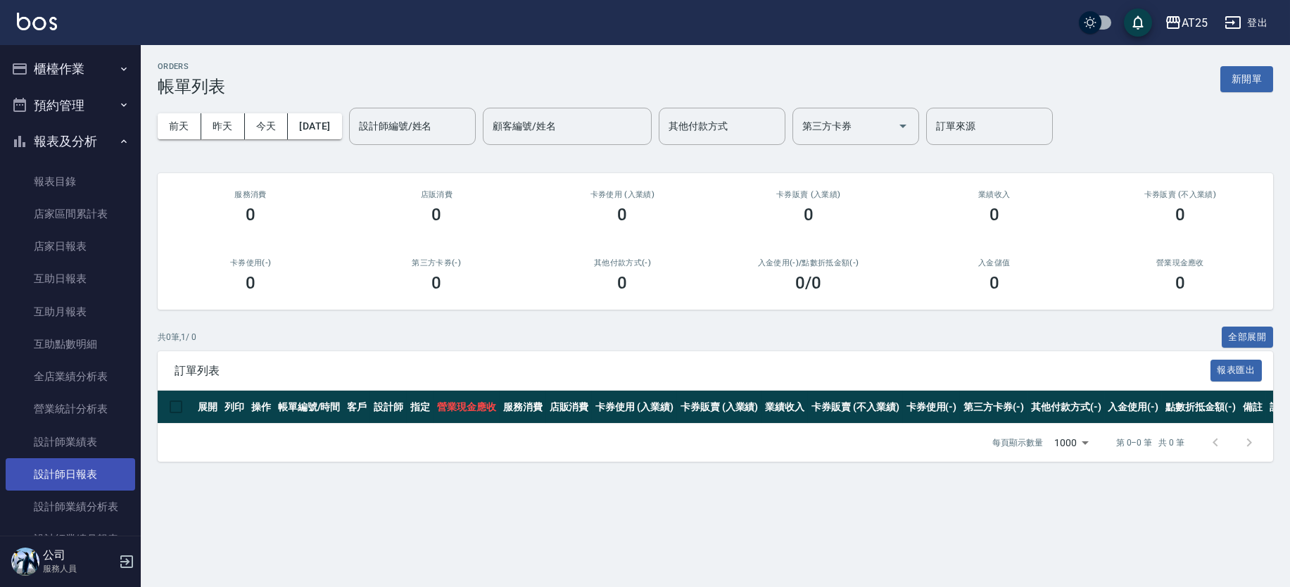
click at [99, 481] on link "設計師日報表" at bounding box center [71, 474] width 130 height 32
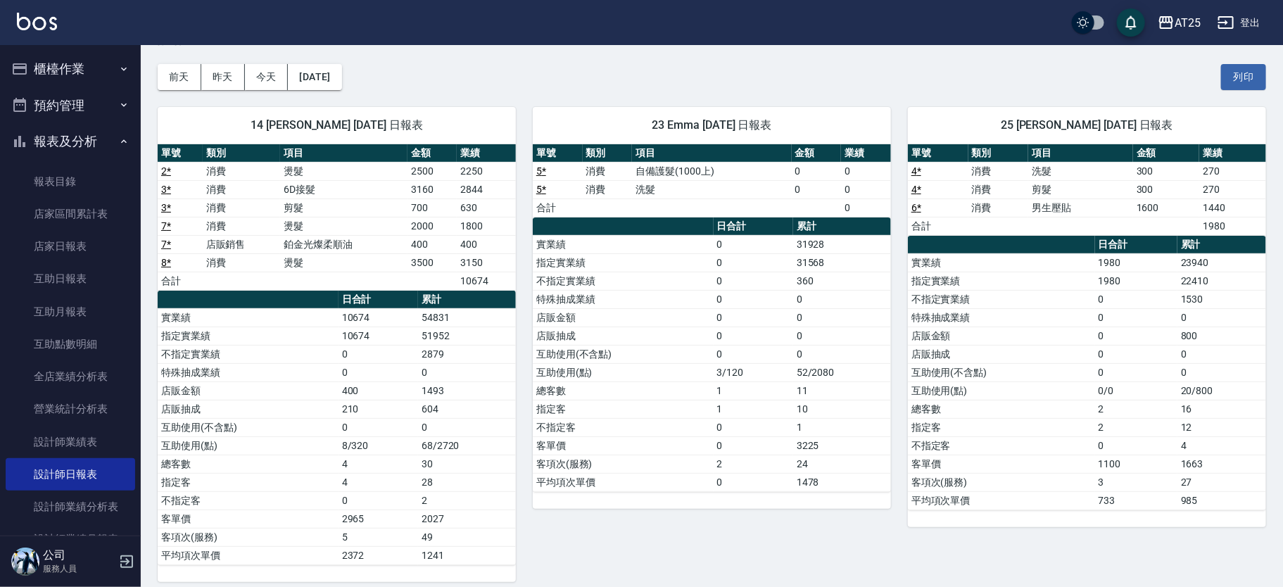
scroll to position [42, 0]
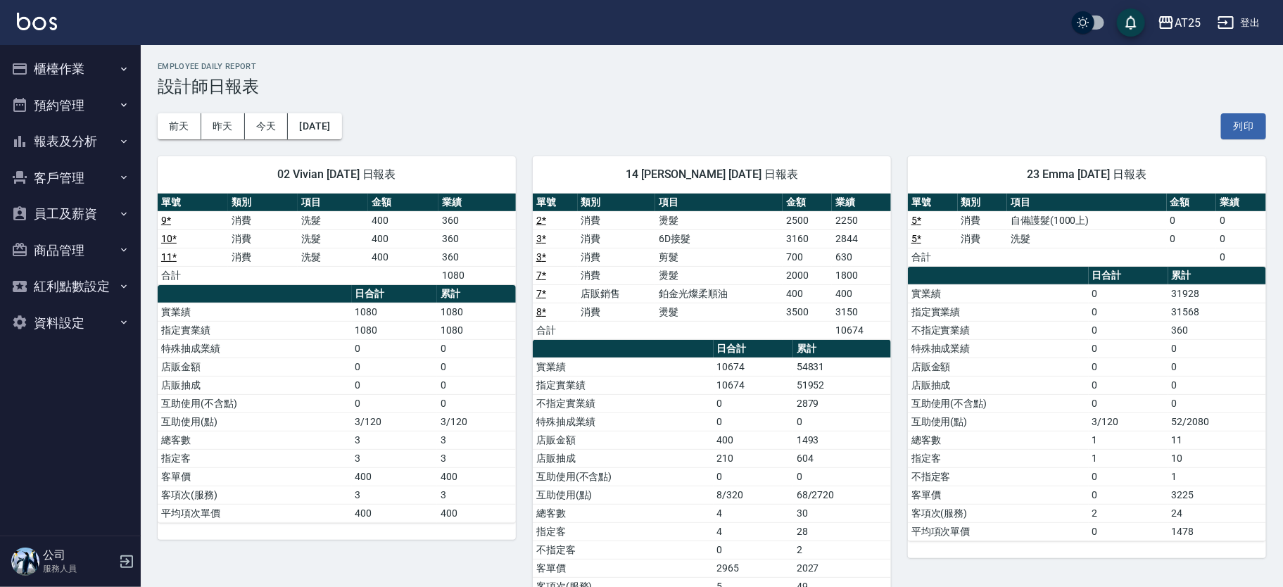
click at [70, 62] on button "櫃檯作業" at bounding box center [71, 69] width 130 height 37
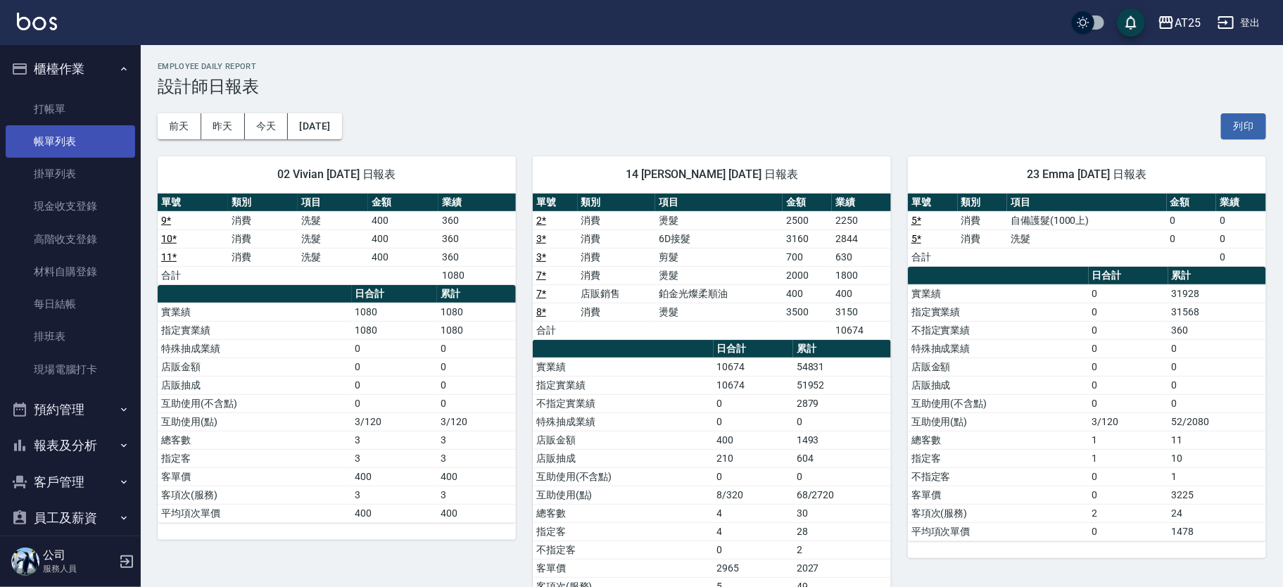
click at [100, 151] on link "帳單列表" at bounding box center [71, 141] width 130 height 32
